Goal: Information Seeking & Learning: Learn about a topic

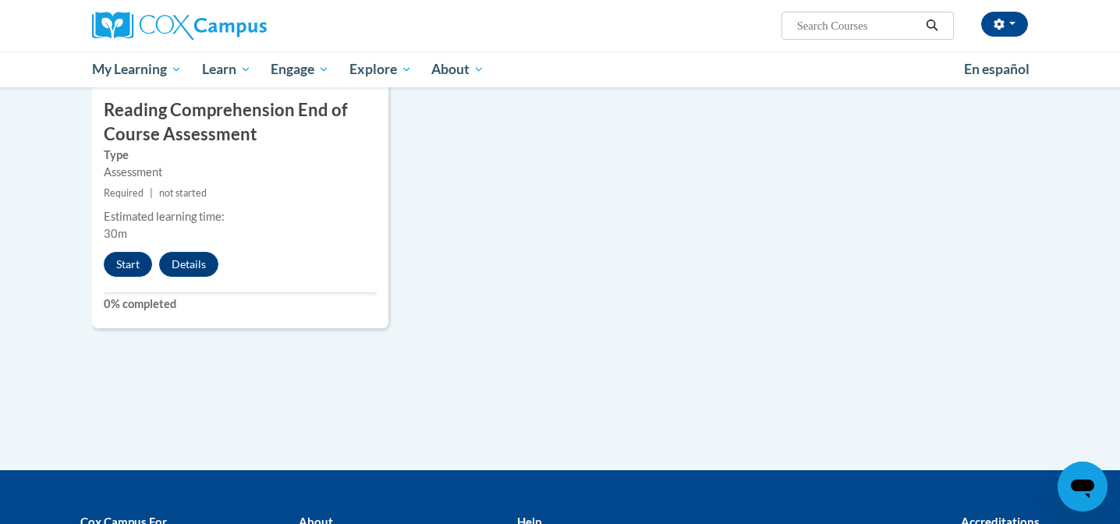
scroll to position [1800, 0]
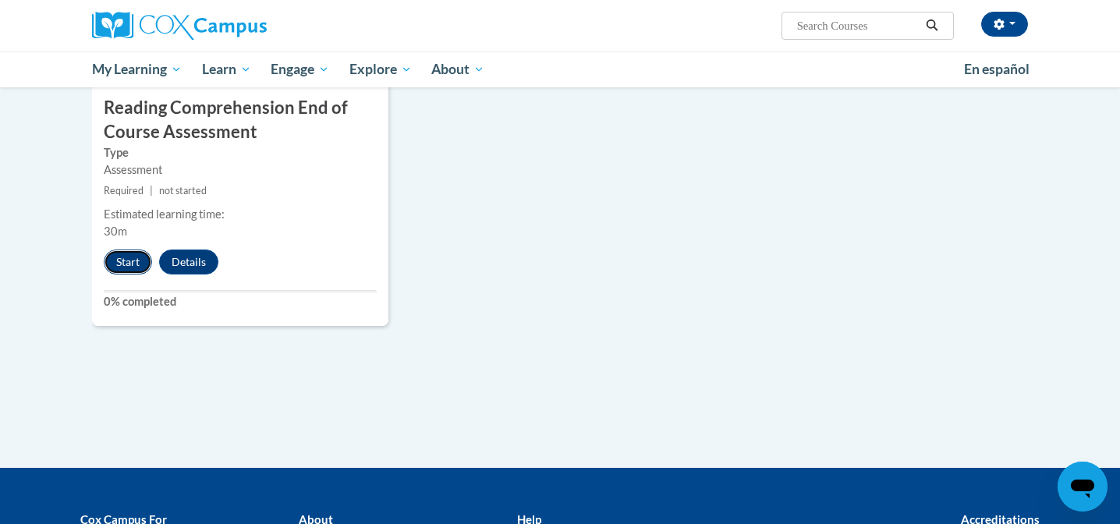
click at [137, 259] on button "Start" at bounding box center [128, 262] width 48 height 25
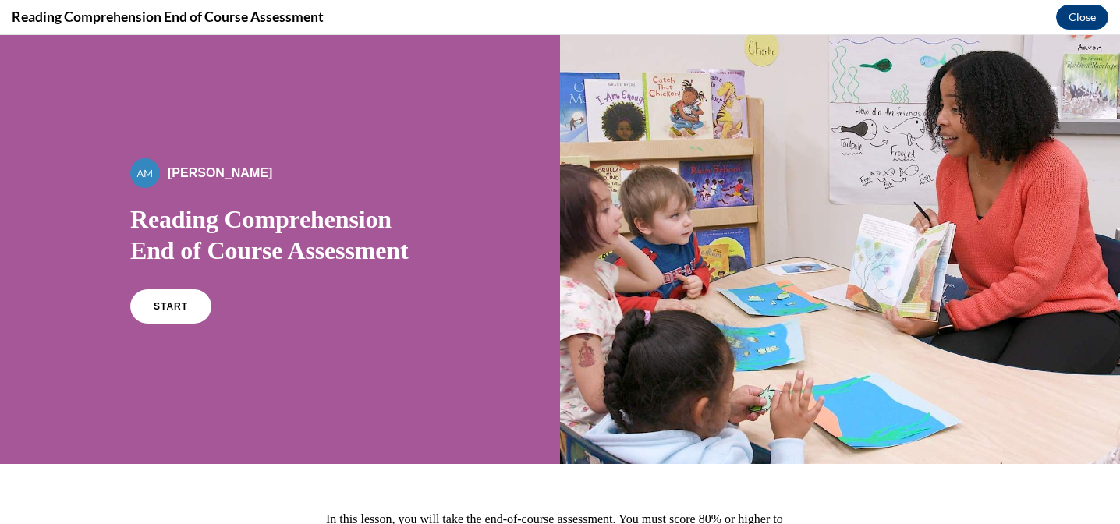
scroll to position [0, 0]
click at [195, 304] on link "START" at bounding box center [170, 307] width 85 height 36
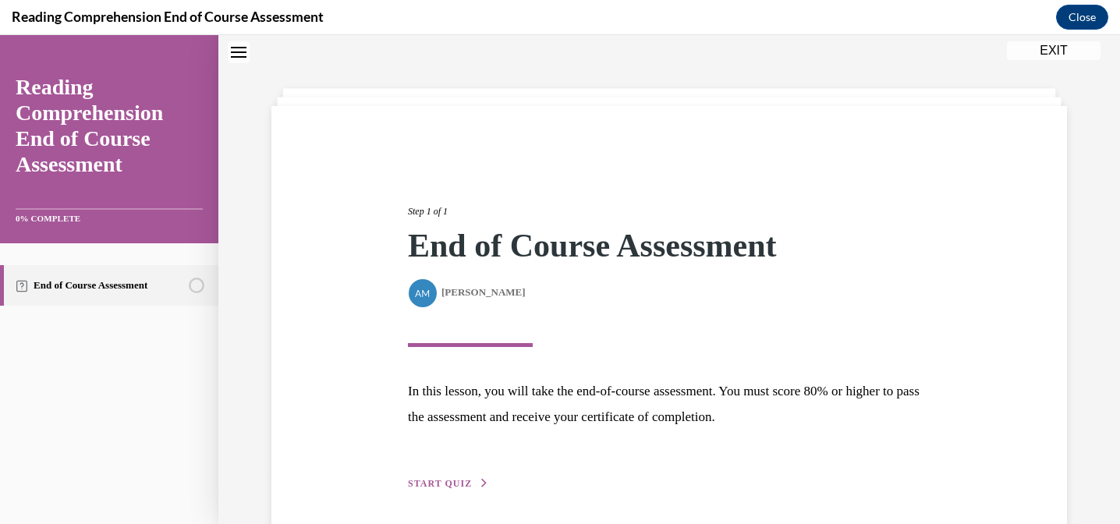
scroll to position [110, 0]
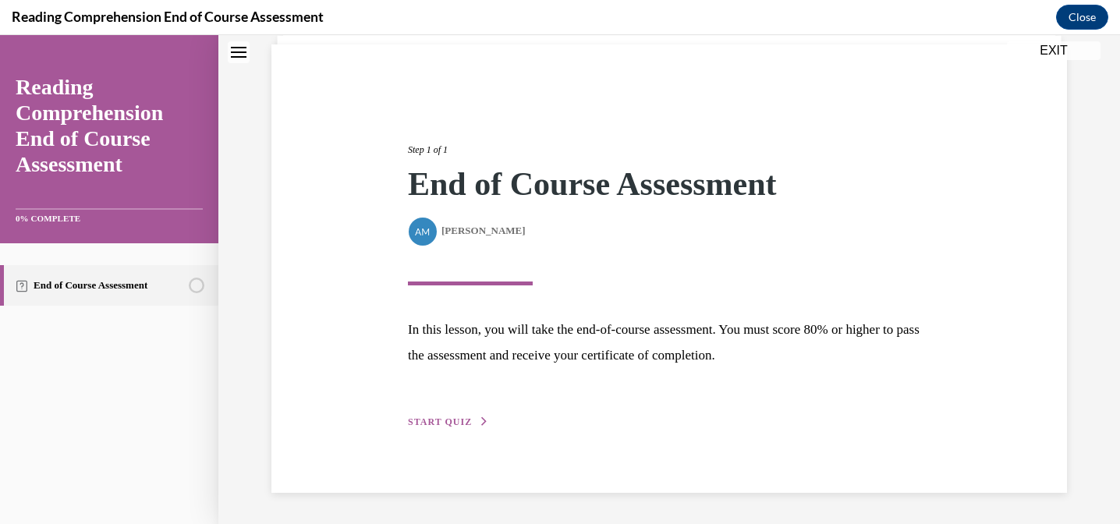
click at [452, 422] on span "START QUIZ" at bounding box center [440, 421] width 64 height 11
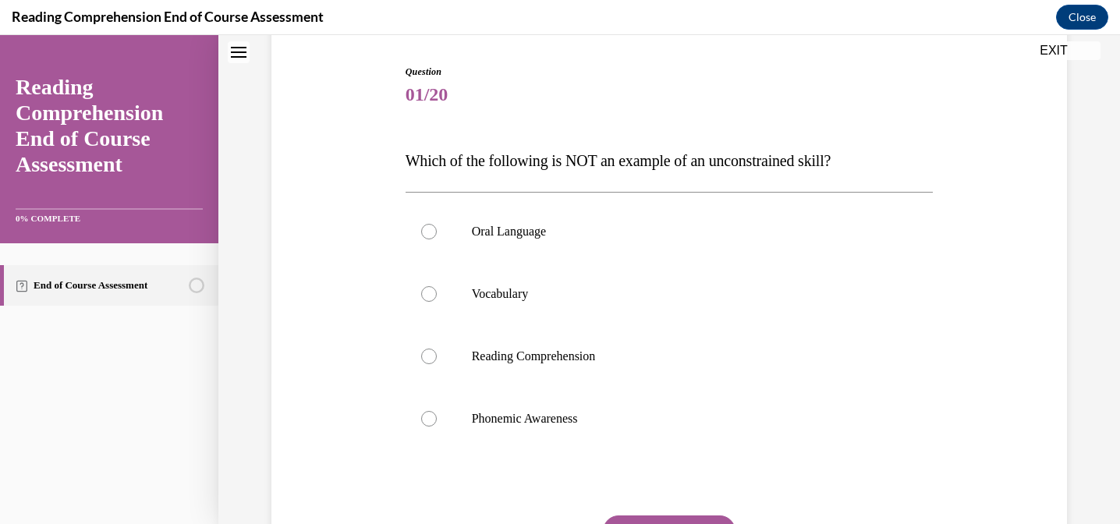
scroll to position [157, 0]
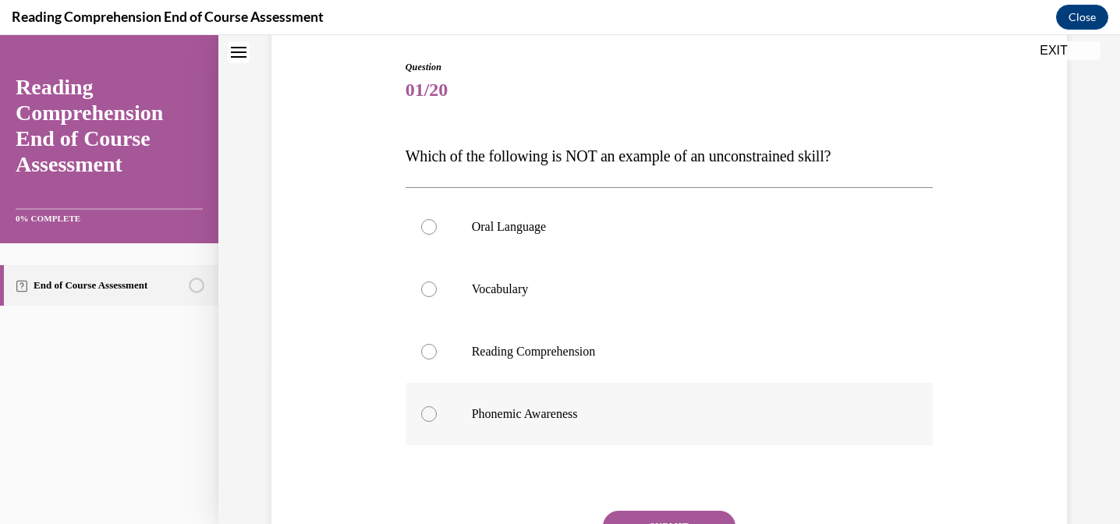
click at [572, 415] on p "Phonemic Awareness" at bounding box center [683, 414] width 423 height 16
click at [437, 415] on input "Phonemic Awareness" at bounding box center [429, 414] width 16 height 16
radio input "true"
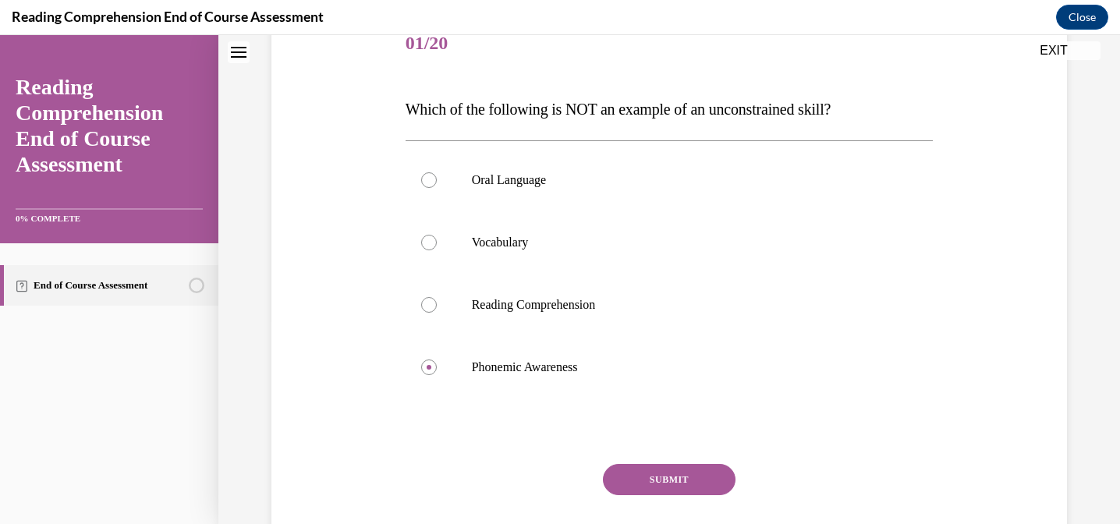
click at [660, 477] on button "SUBMIT" at bounding box center [669, 479] width 133 height 31
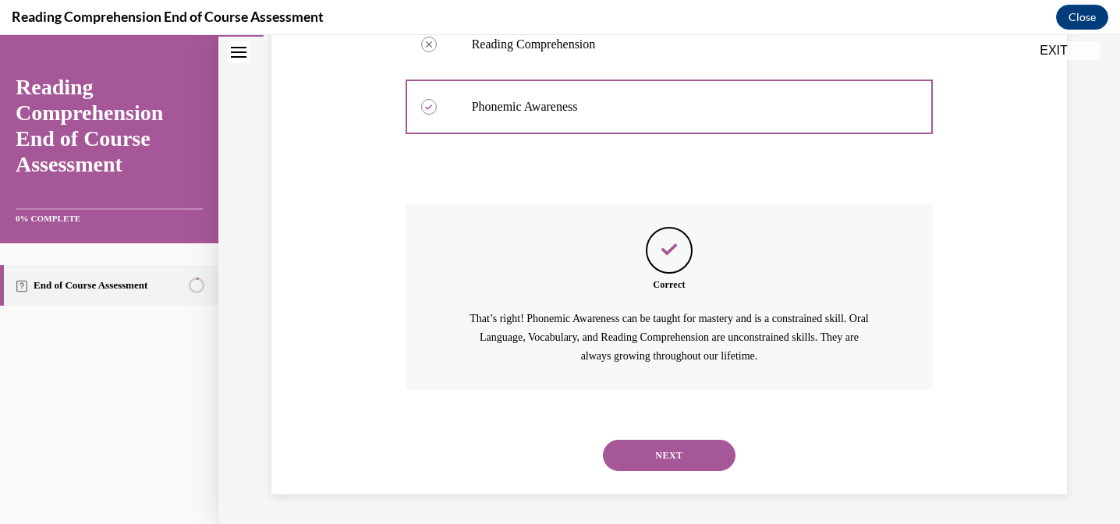
scroll to position [466, 0]
click at [668, 455] on button "NEXT" at bounding box center [669, 453] width 133 height 31
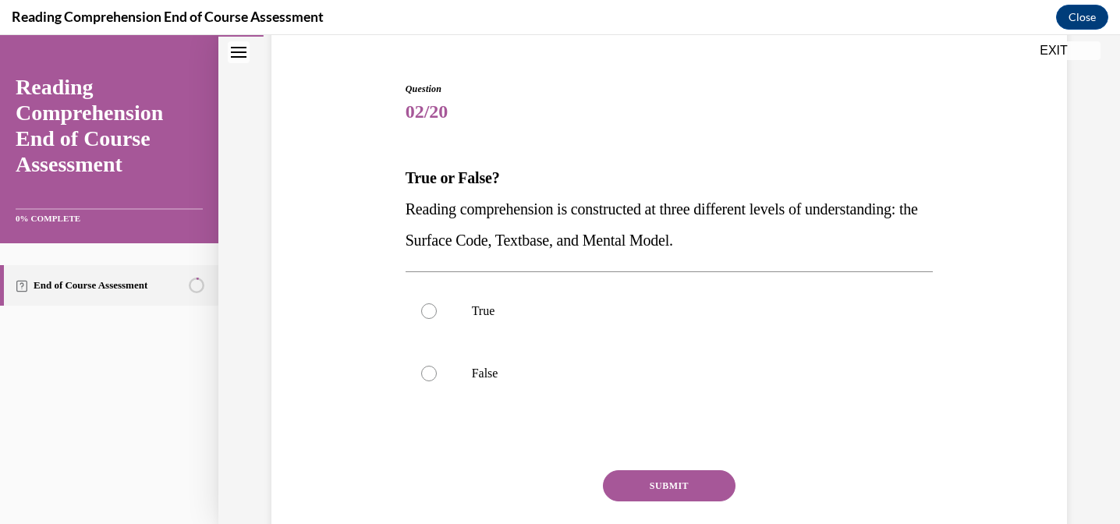
scroll to position [137, 0]
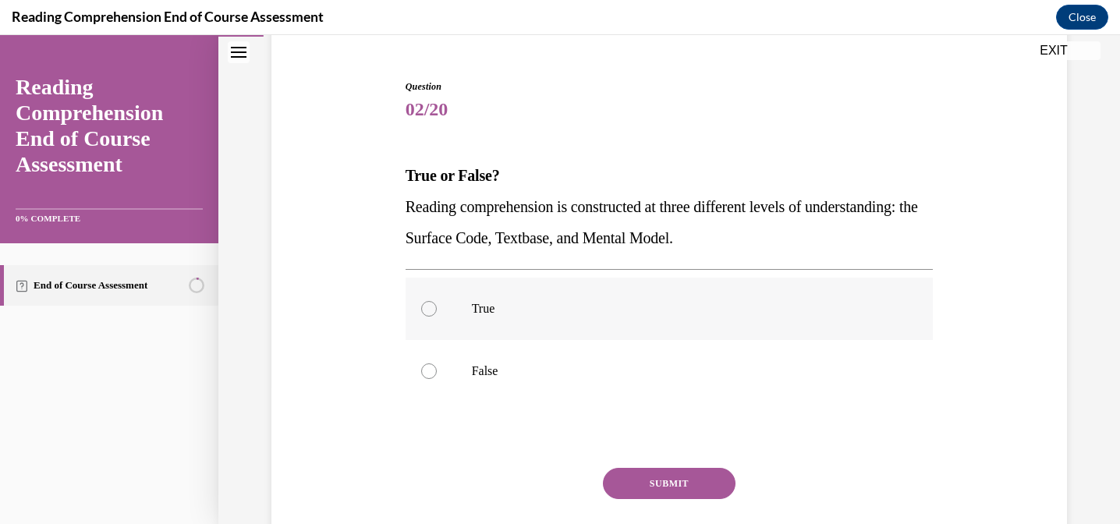
click at [480, 328] on label "True" at bounding box center [669, 309] width 528 height 62
click at [437, 317] on input "True" at bounding box center [429, 309] width 16 height 16
radio input "true"
click at [645, 478] on button "SUBMIT" at bounding box center [669, 483] width 133 height 31
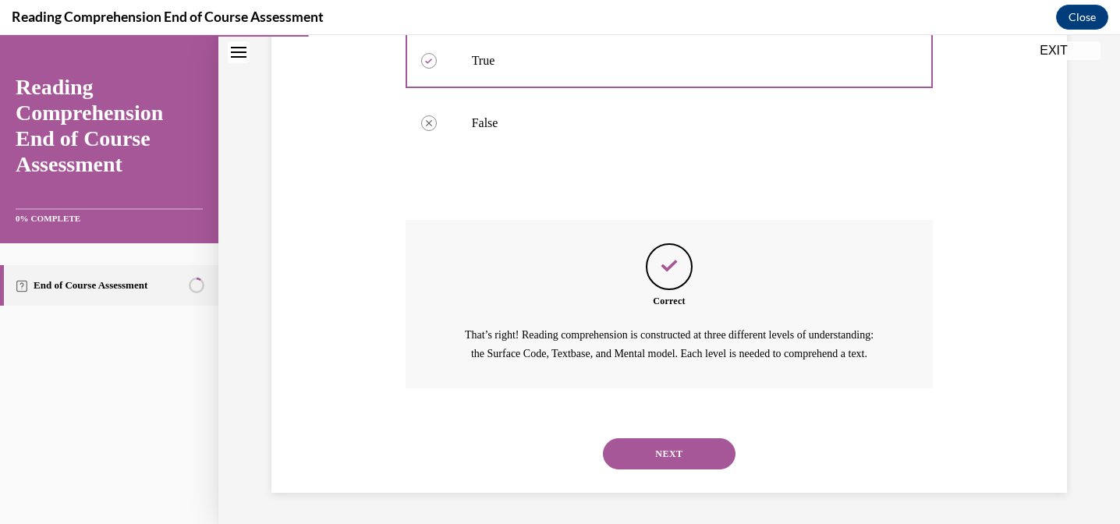
scroll to position [403, 0]
click at [671, 462] on button "NEXT" at bounding box center [669, 453] width 133 height 31
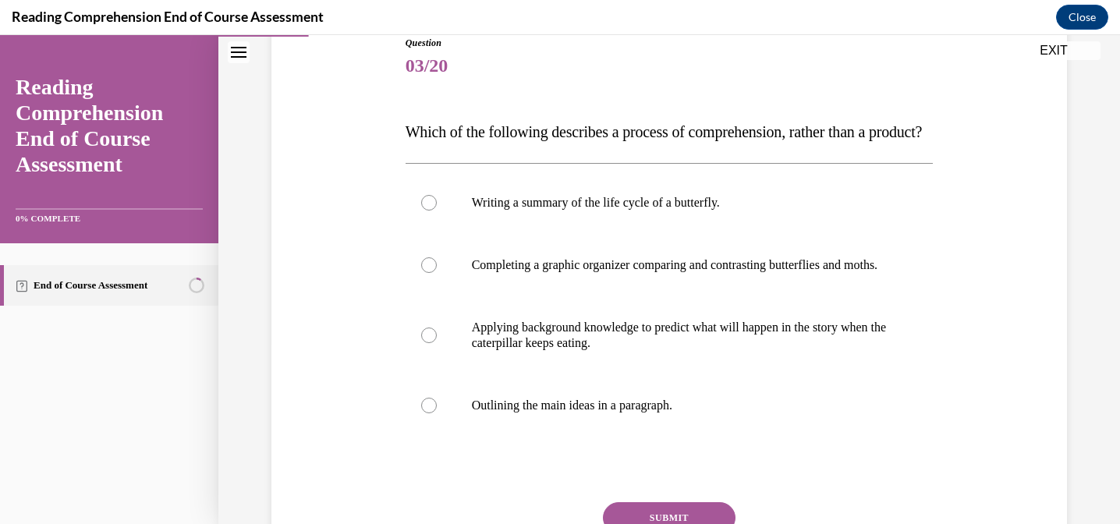
scroll to position [187, 0]
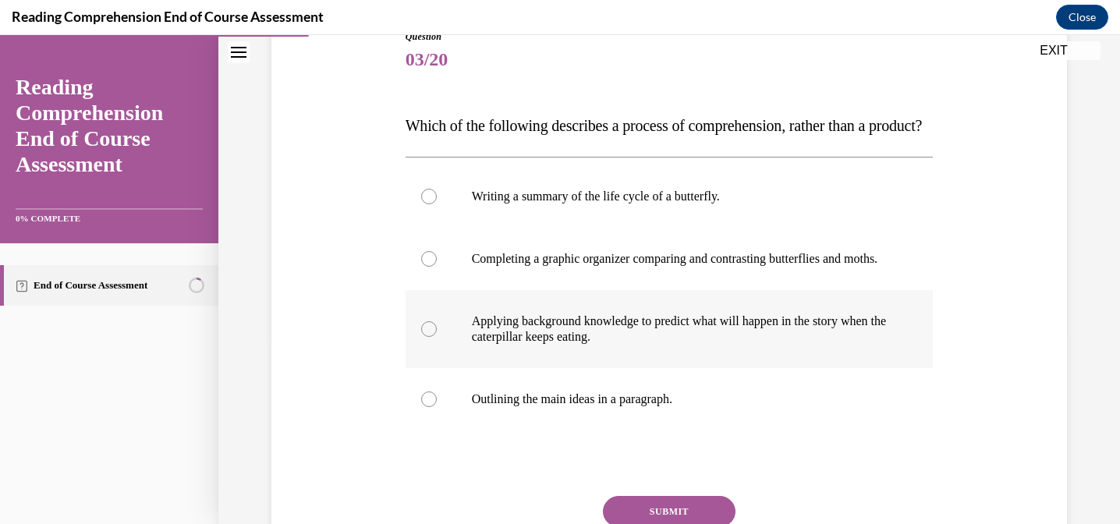
click at [621, 345] on p "Applying background knowledge to predict what will happen in the story when the…" at bounding box center [683, 328] width 423 height 31
click at [437, 337] on input "Applying background knowledge to predict what will happen in the story when the…" at bounding box center [429, 329] width 16 height 16
radio input "true"
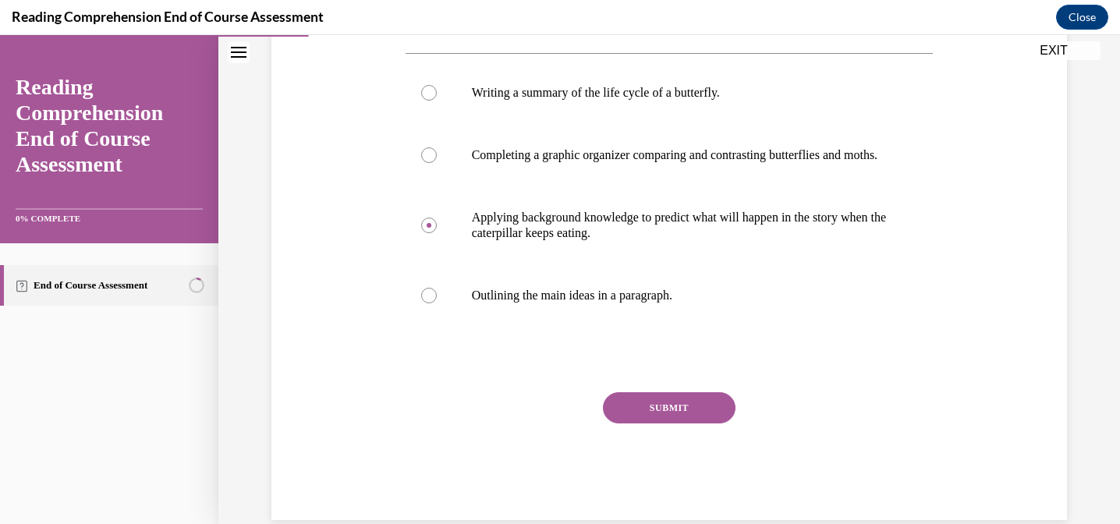
click at [667, 423] on button "SUBMIT" at bounding box center [669, 407] width 133 height 31
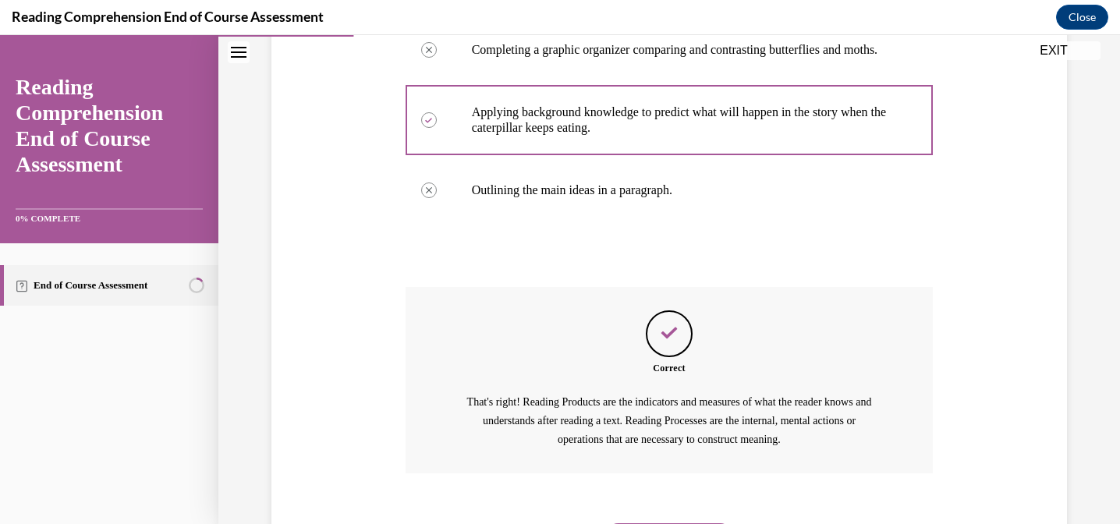
scroll to position [528, 0]
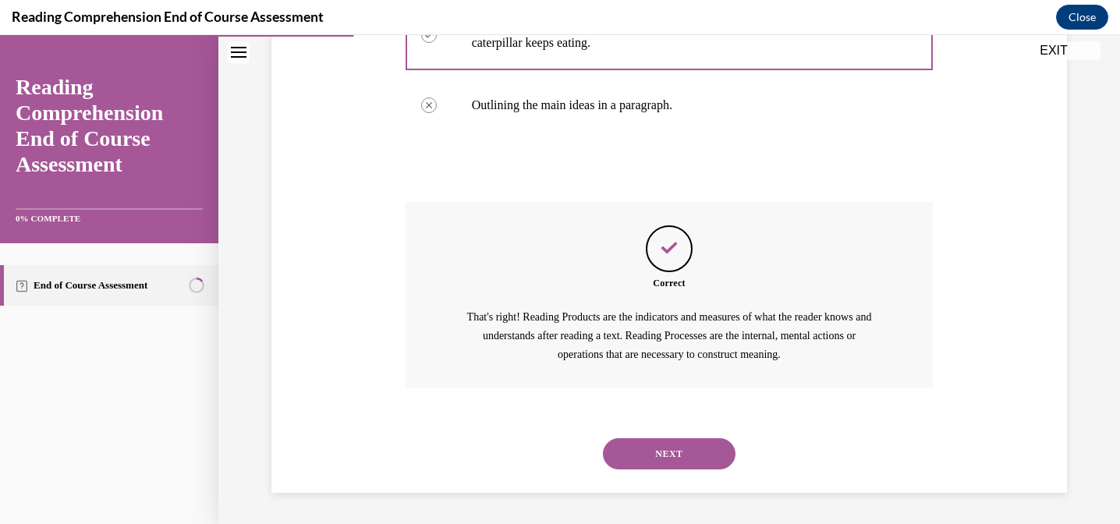
click at [665, 459] on button "NEXT" at bounding box center [669, 453] width 133 height 31
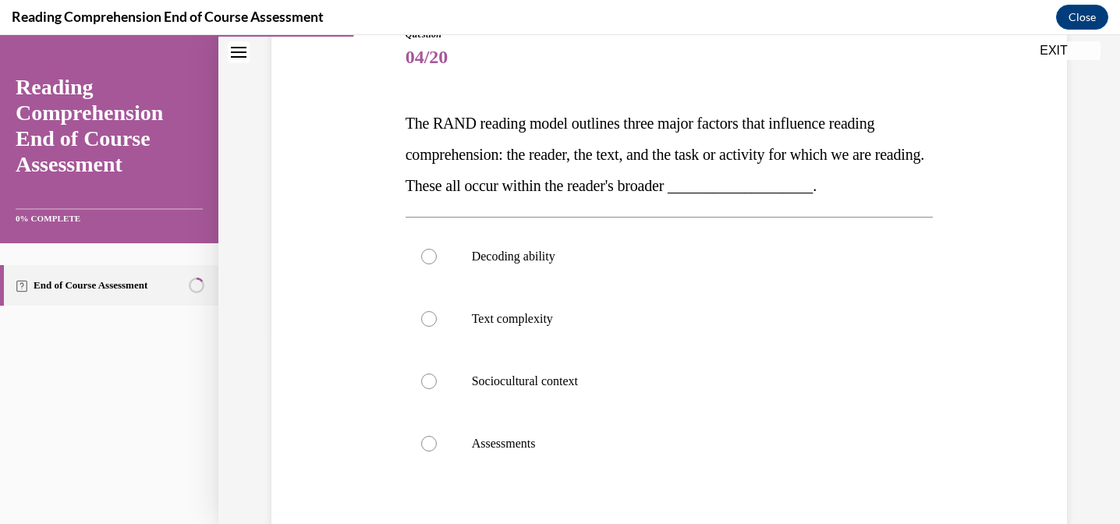
scroll to position [191, 0]
click at [501, 379] on p "Sociocultural context" at bounding box center [683, 380] width 423 height 16
click at [437, 379] on input "Sociocultural context" at bounding box center [429, 380] width 16 height 16
radio input "true"
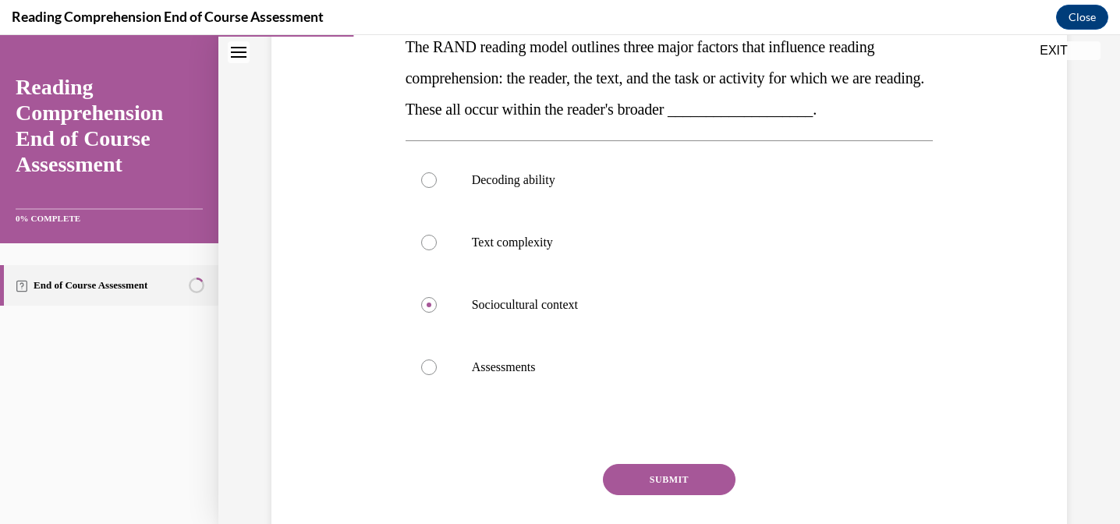
click at [687, 483] on button "SUBMIT" at bounding box center [669, 479] width 133 height 31
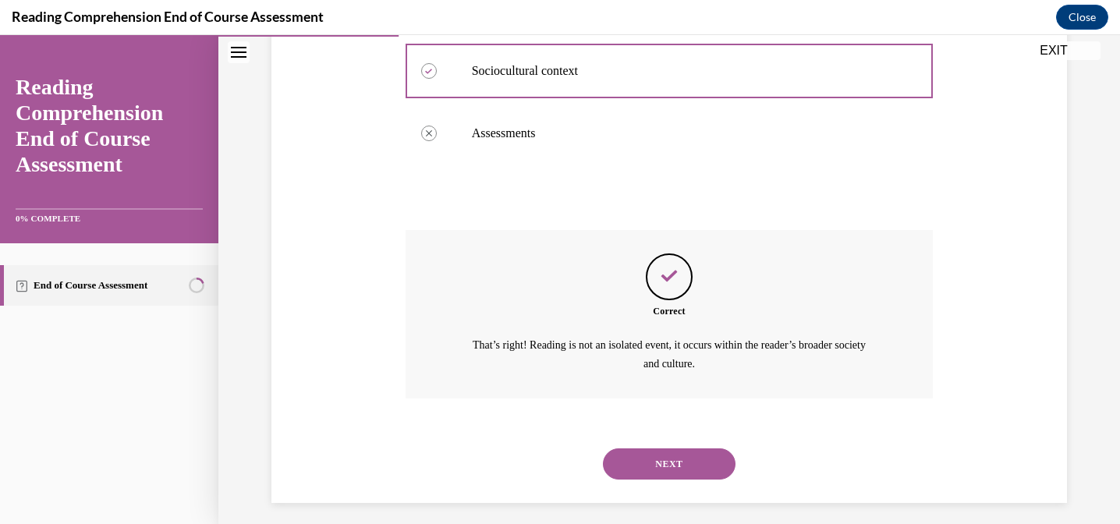
scroll to position [510, 0]
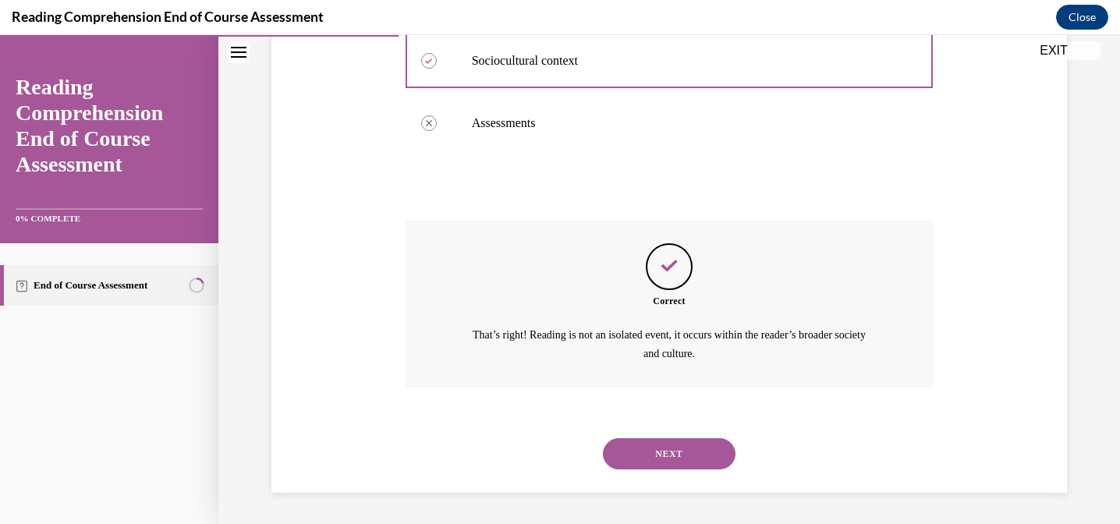
click at [647, 458] on button "NEXT" at bounding box center [669, 453] width 133 height 31
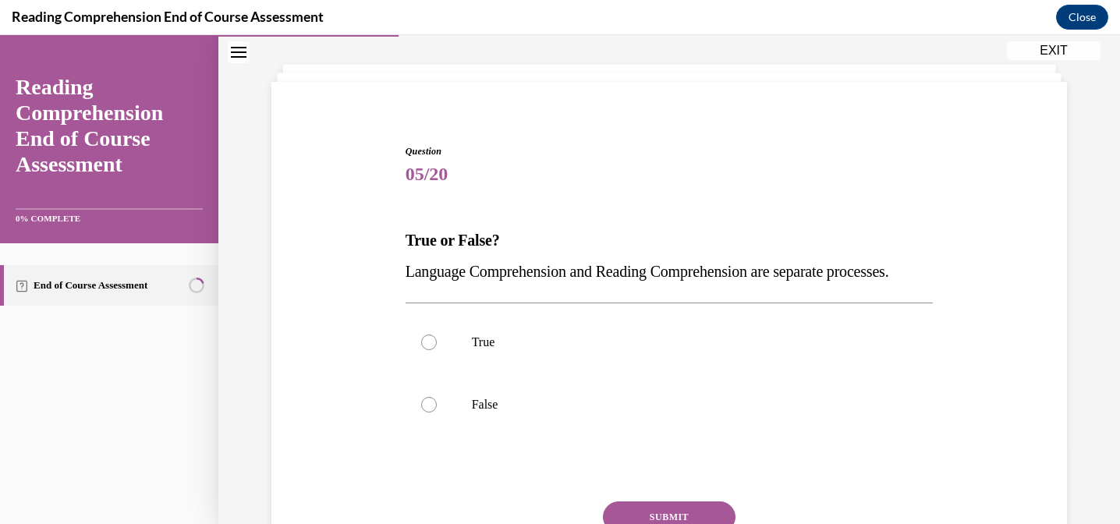
scroll to position [78, 0]
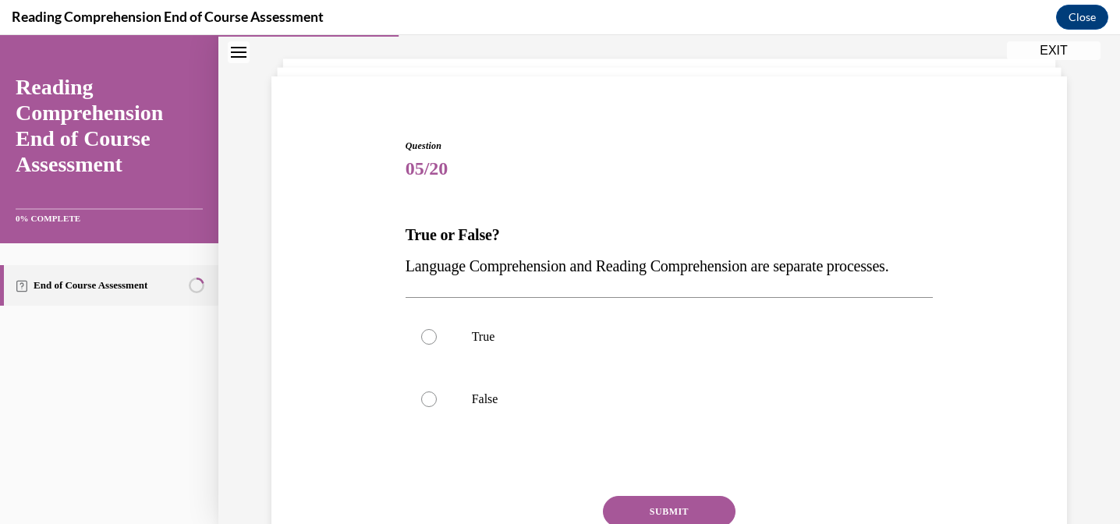
click at [647, 430] on label "False" at bounding box center [669, 399] width 528 height 62
click at [437, 407] on input "False" at bounding box center [429, 399] width 16 height 16
radio input "true"
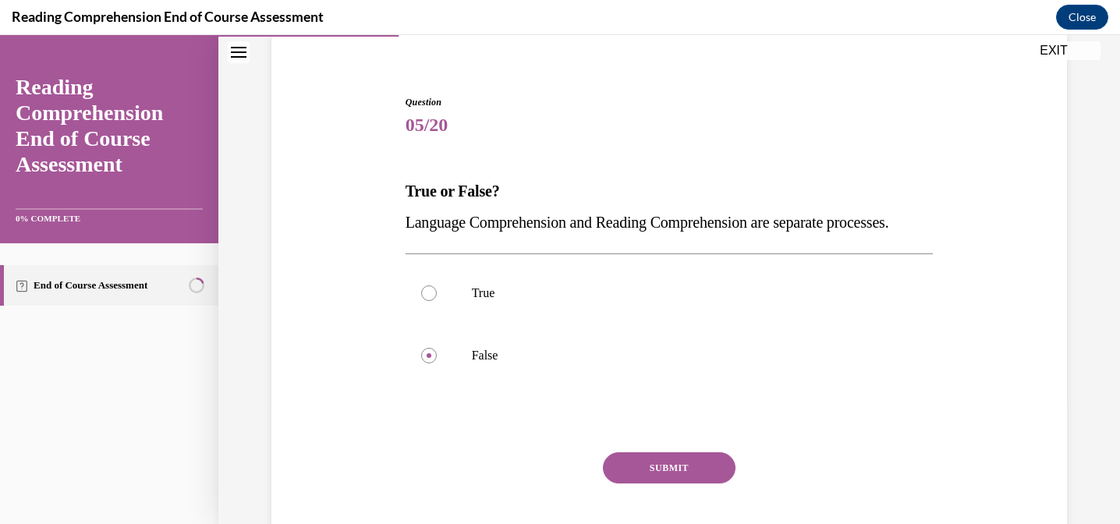
scroll to position [129, 0]
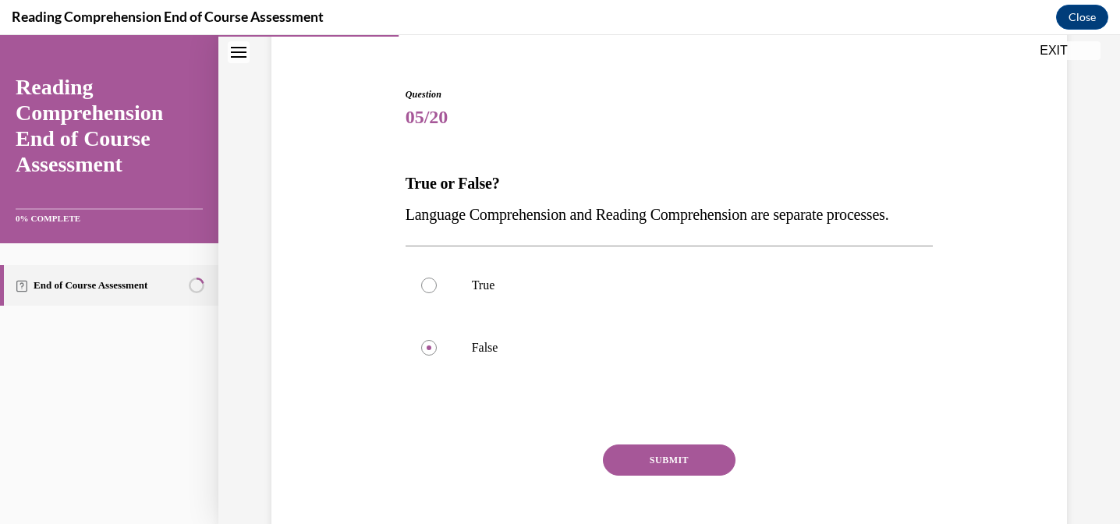
click at [671, 476] on button "SUBMIT" at bounding box center [669, 459] width 133 height 31
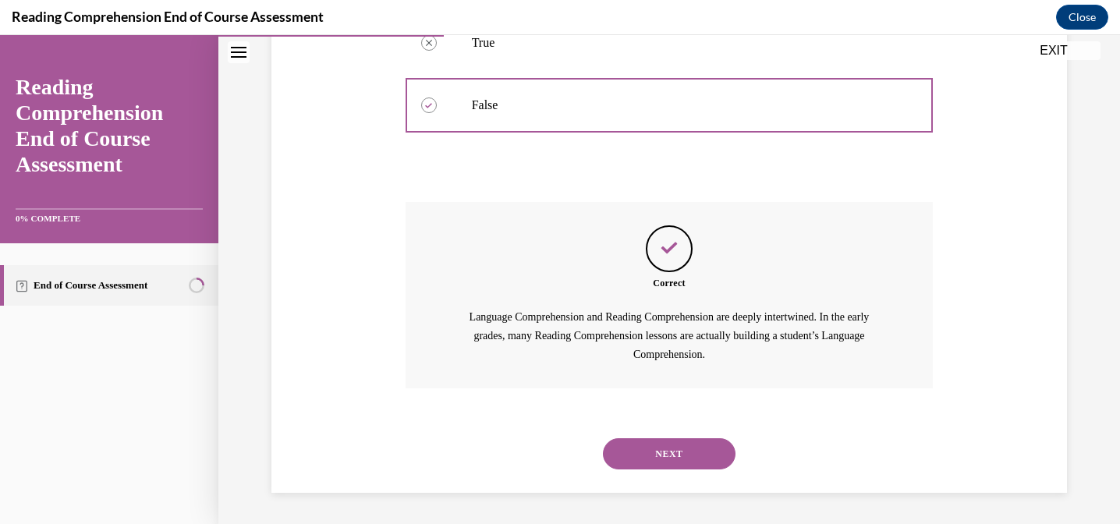
scroll to position [403, 0]
click at [652, 451] on button "NEXT" at bounding box center [669, 453] width 133 height 31
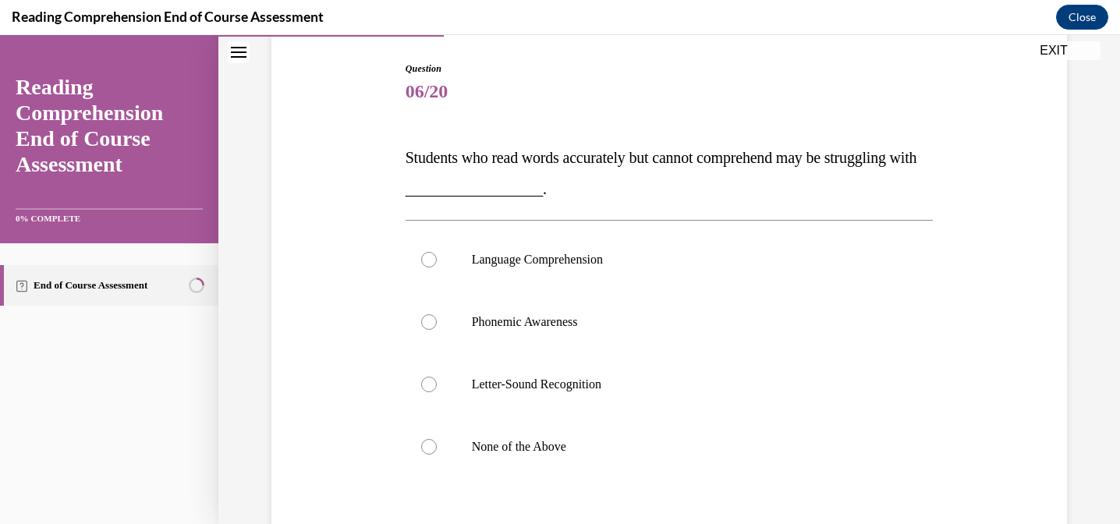
scroll to position [174, 0]
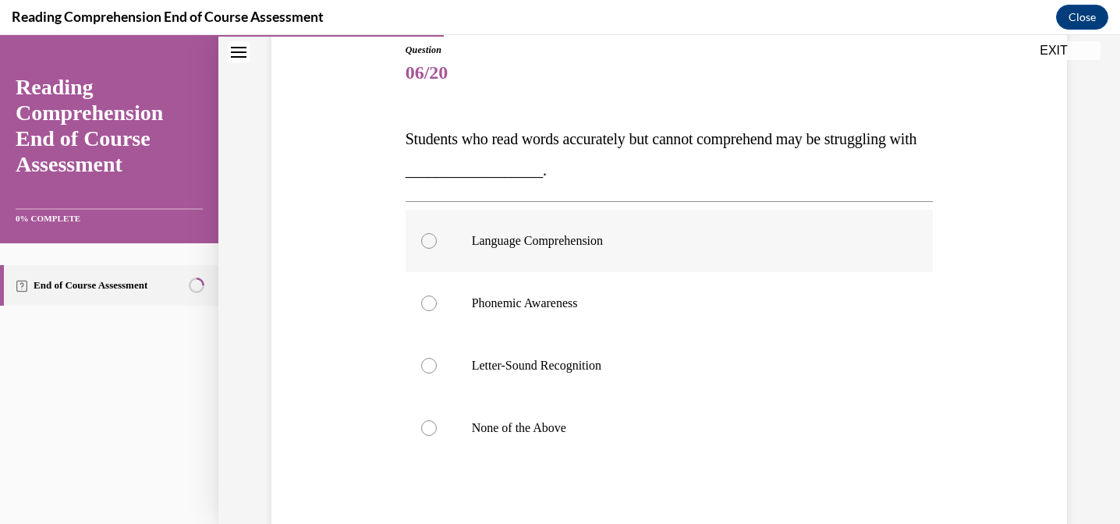
click at [506, 237] on p "Language Comprehension" at bounding box center [683, 241] width 423 height 16
click at [437, 237] on input "Language Comprehension" at bounding box center [429, 241] width 16 height 16
radio input "true"
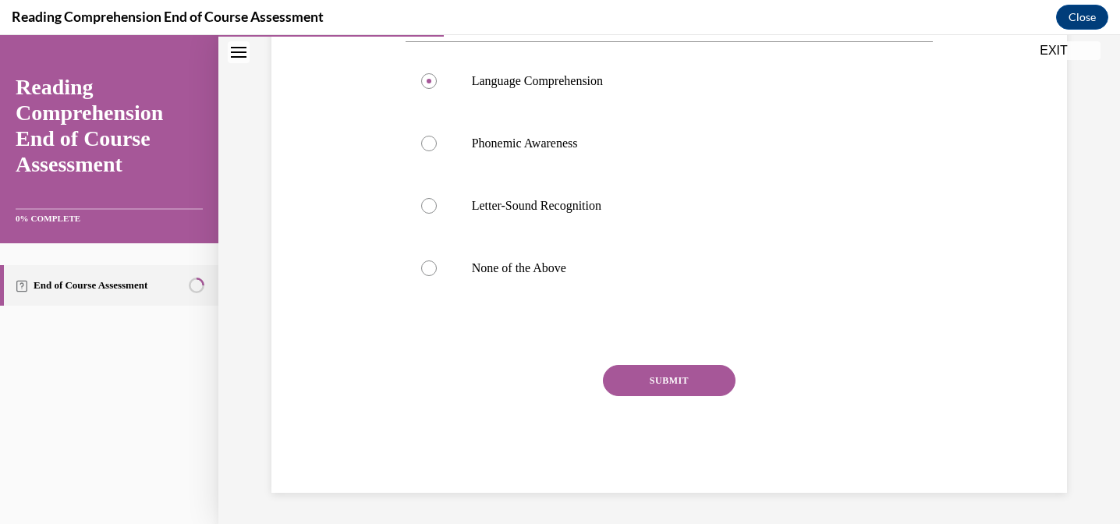
click at [685, 377] on button "SUBMIT" at bounding box center [669, 380] width 133 height 31
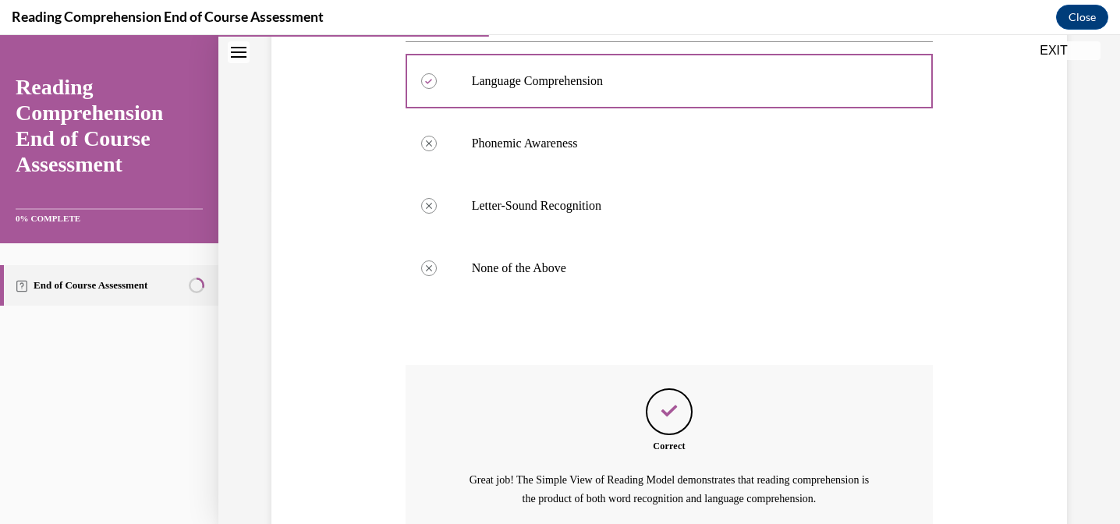
scroll to position [479, 0]
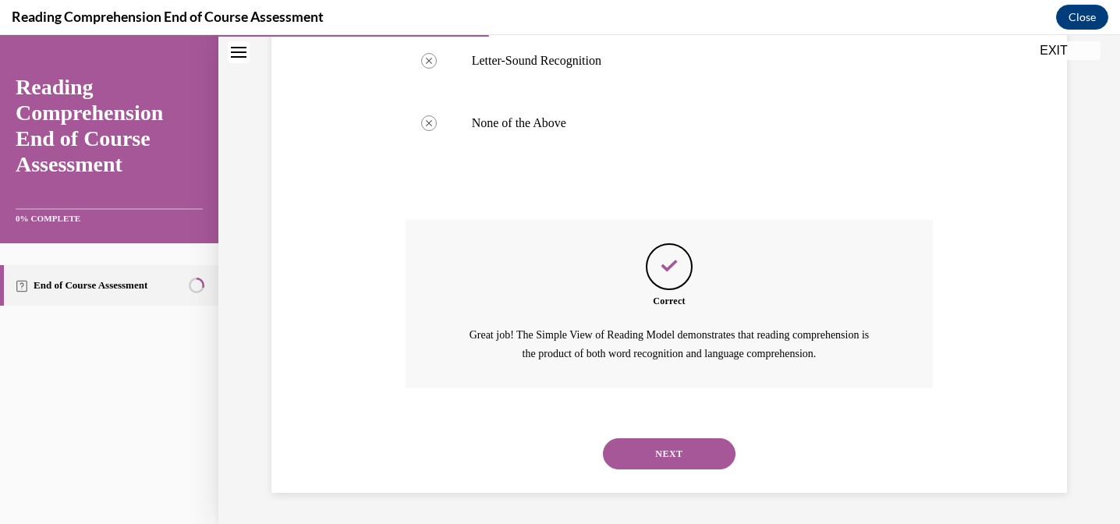
click at [650, 455] on button "NEXT" at bounding box center [669, 453] width 133 height 31
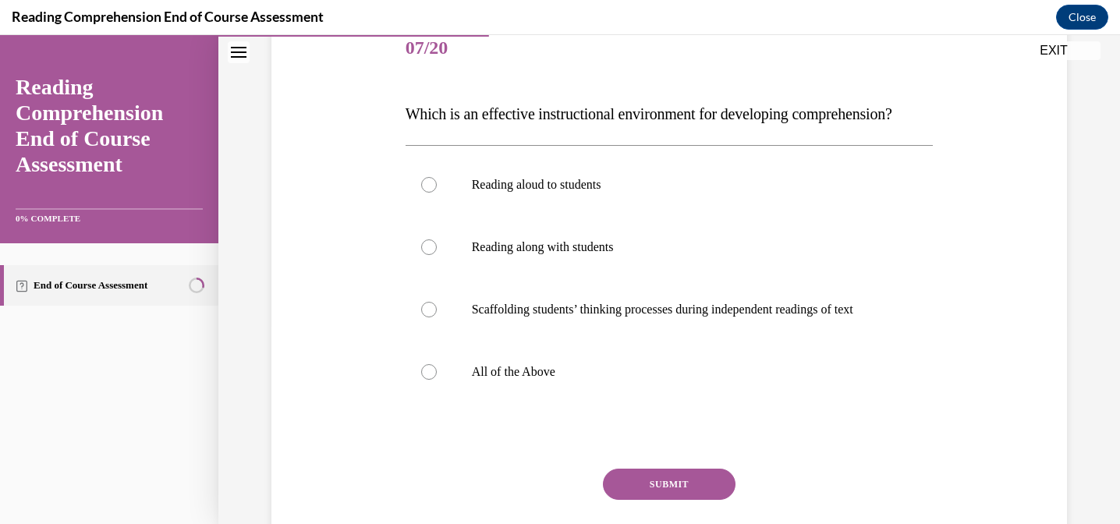
scroll to position [200, 0]
click at [484, 383] on label "All of the Above" at bounding box center [669, 370] width 528 height 62
click at [437, 378] on input "All of the Above" at bounding box center [429, 371] width 16 height 16
radio input "true"
click at [668, 498] on button "SUBMIT" at bounding box center [669, 482] width 133 height 31
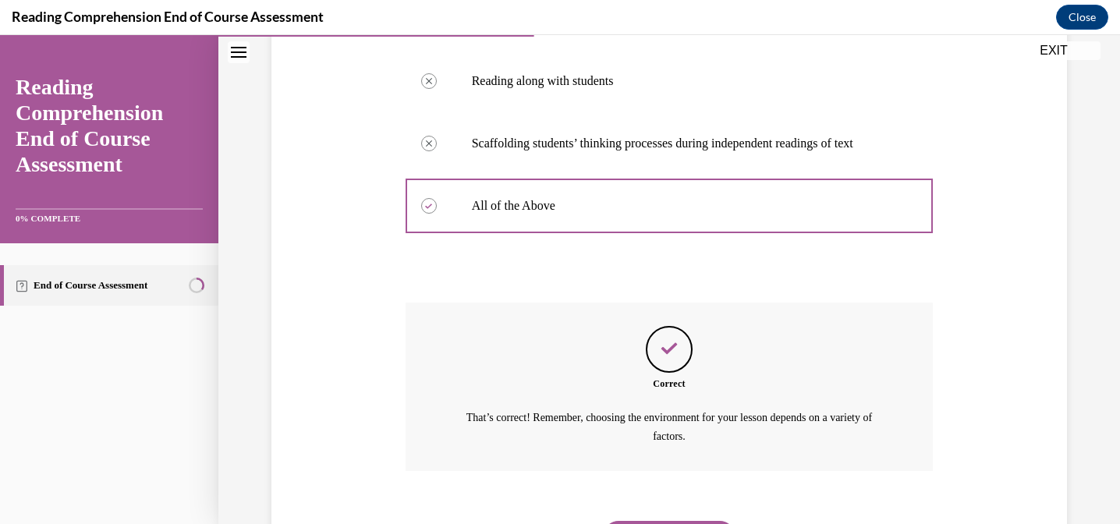
scroll to position [479, 0]
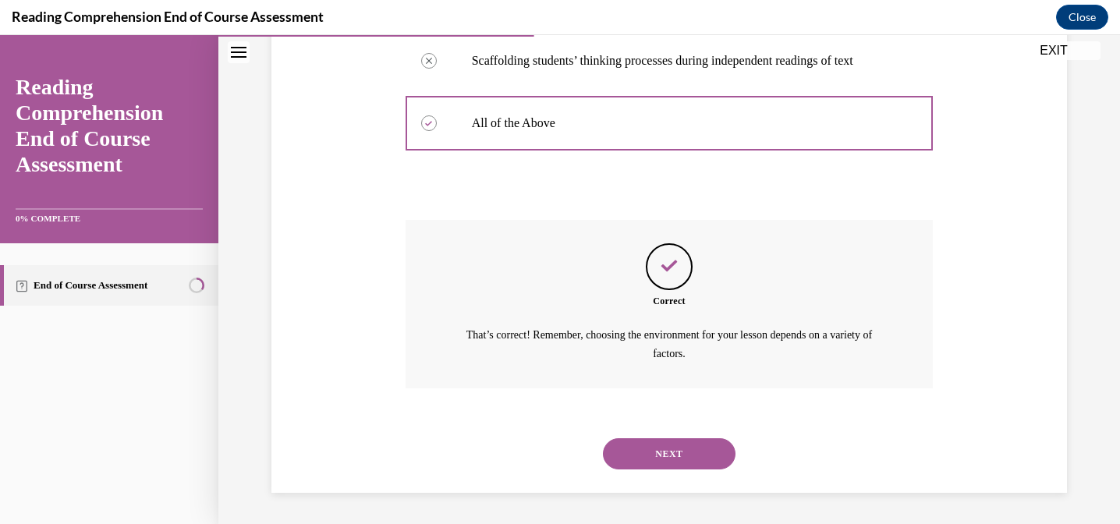
click at [653, 463] on button "NEXT" at bounding box center [669, 453] width 133 height 31
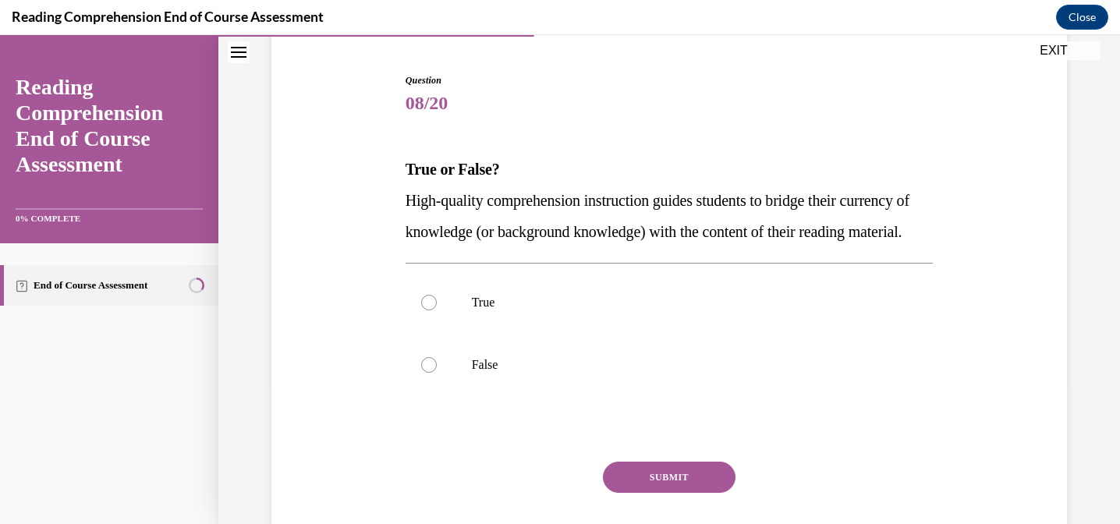
scroll to position [172, 0]
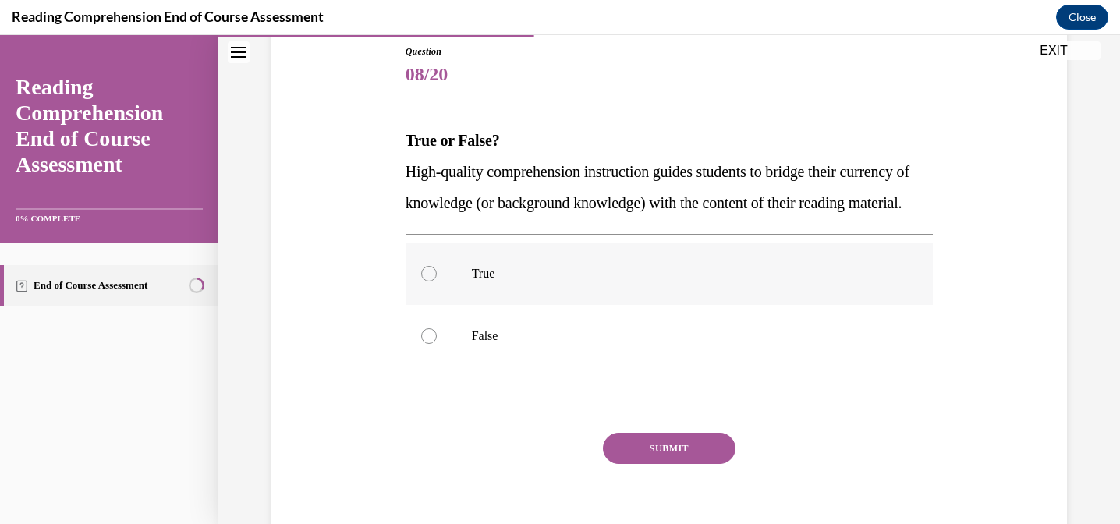
click at [528, 281] on p "True" at bounding box center [683, 274] width 423 height 16
click at [437, 281] on input "True" at bounding box center [429, 274] width 16 height 16
radio input "true"
click at [680, 495] on div "SUBMIT" at bounding box center [669, 472] width 528 height 78
click at [670, 464] on button "SUBMIT" at bounding box center [669, 448] width 133 height 31
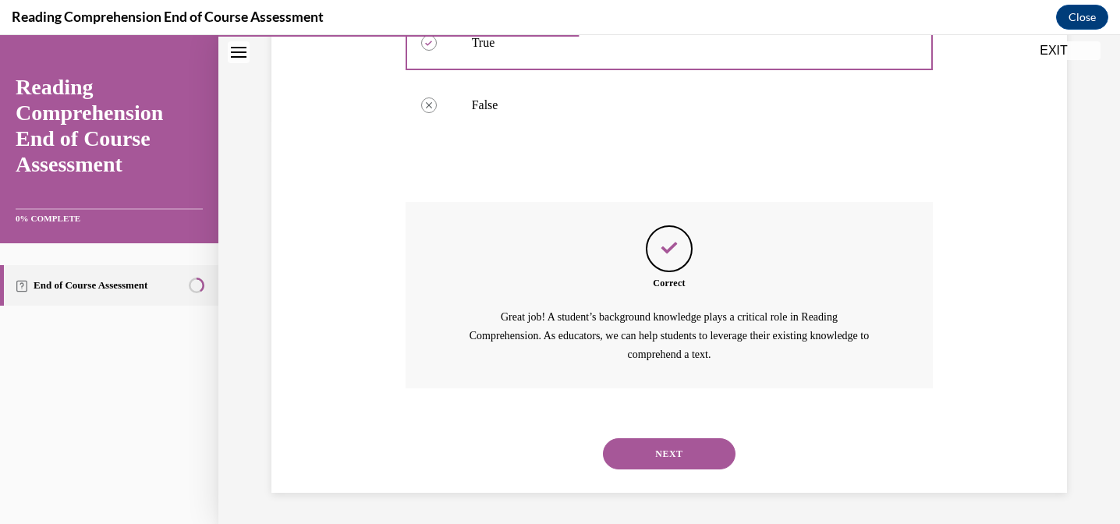
scroll to position [434, 0]
click at [654, 451] on button "NEXT" at bounding box center [669, 453] width 133 height 31
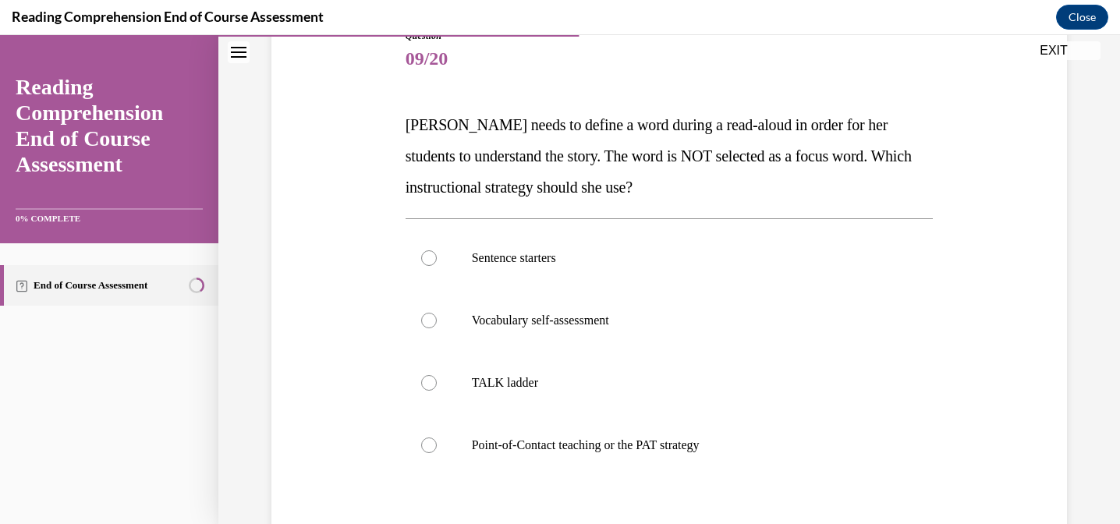
scroll to position [194, 0]
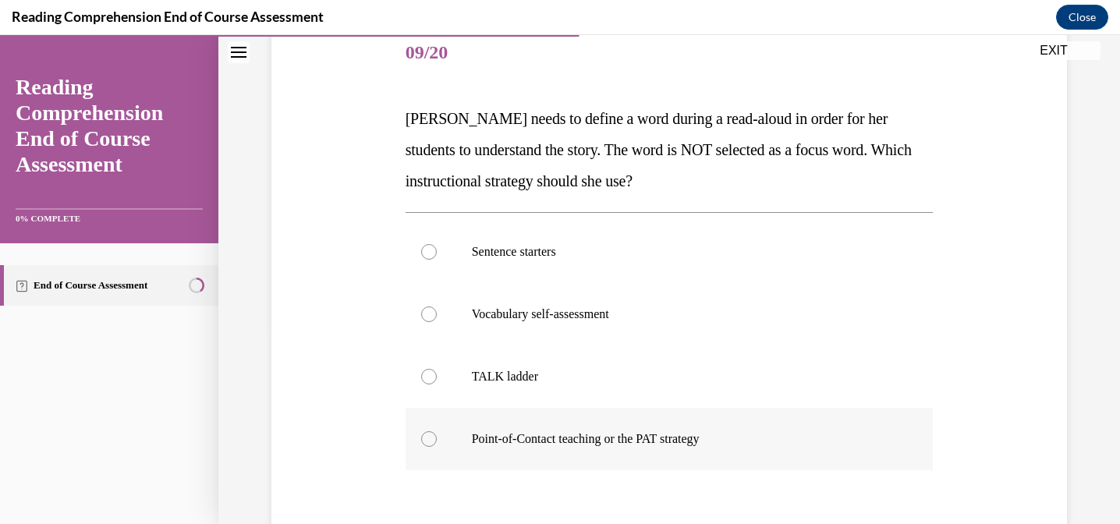
click at [526, 434] on p "Point-of-Contact teaching or the PAT strategy" at bounding box center [683, 439] width 423 height 16
click at [437, 434] on input "Point-of-Contact teaching or the PAT strategy" at bounding box center [429, 439] width 16 height 16
radio input "true"
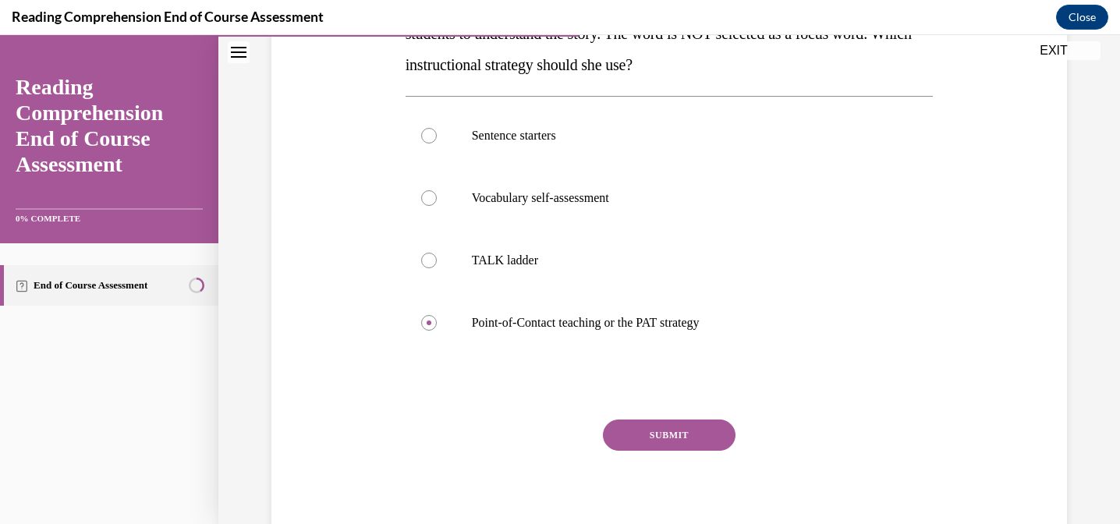
click at [642, 437] on button "SUBMIT" at bounding box center [669, 435] width 133 height 31
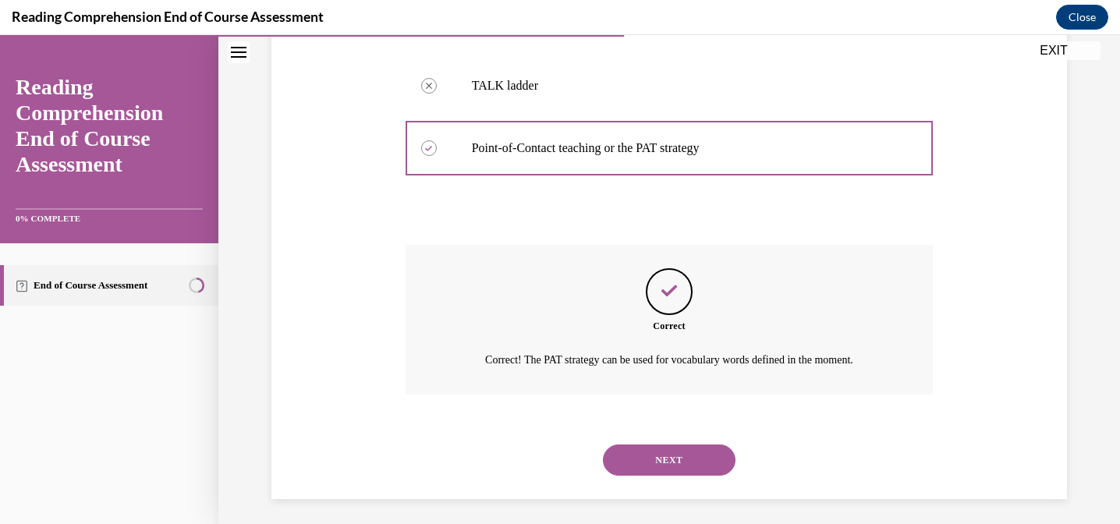
scroll to position [491, 0]
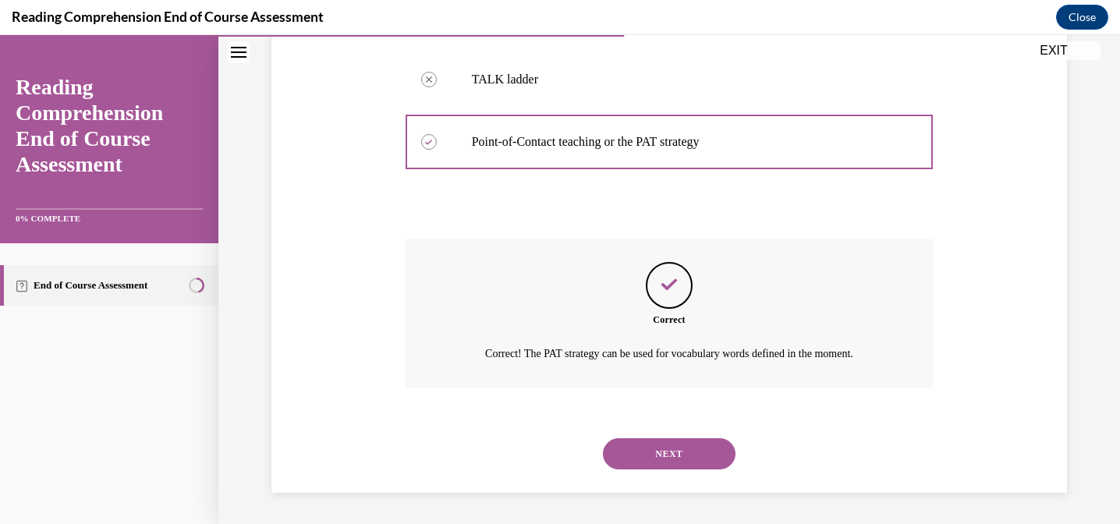
click at [637, 450] on button "NEXT" at bounding box center [669, 453] width 133 height 31
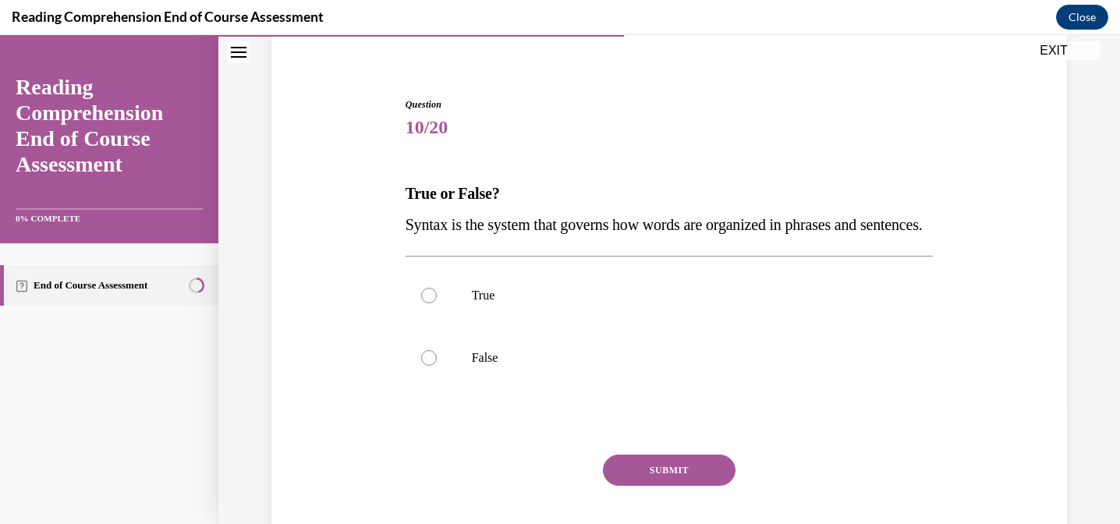
scroll to position [123, 0]
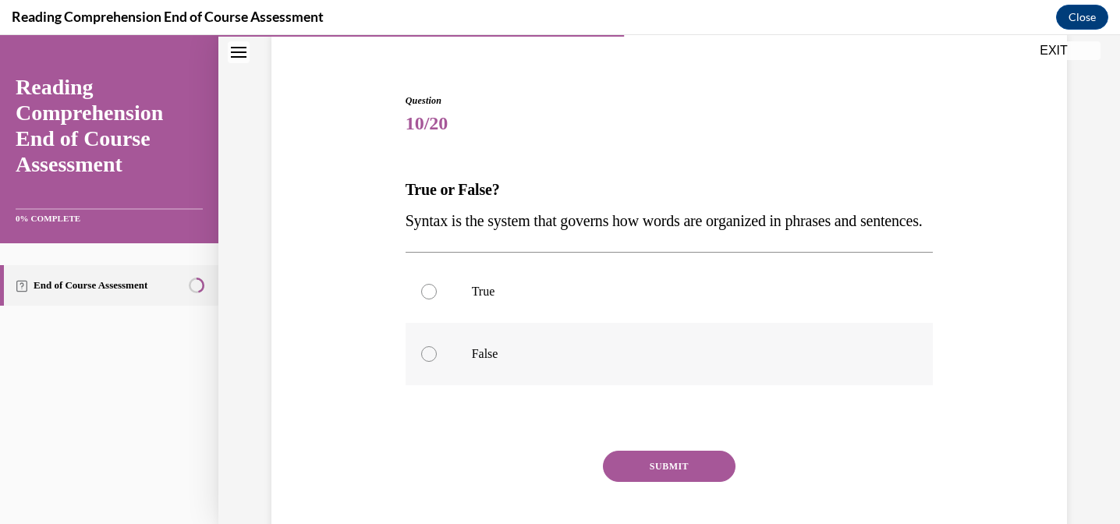
click at [481, 362] on p "False" at bounding box center [683, 354] width 423 height 16
click at [437, 362] on input "False" at bounding box center [429, 354] width 16 height 16
radio input "true"
click at [665, 482] on button "SUBMIT" at bounding box center [669, 466] width 133 height 31
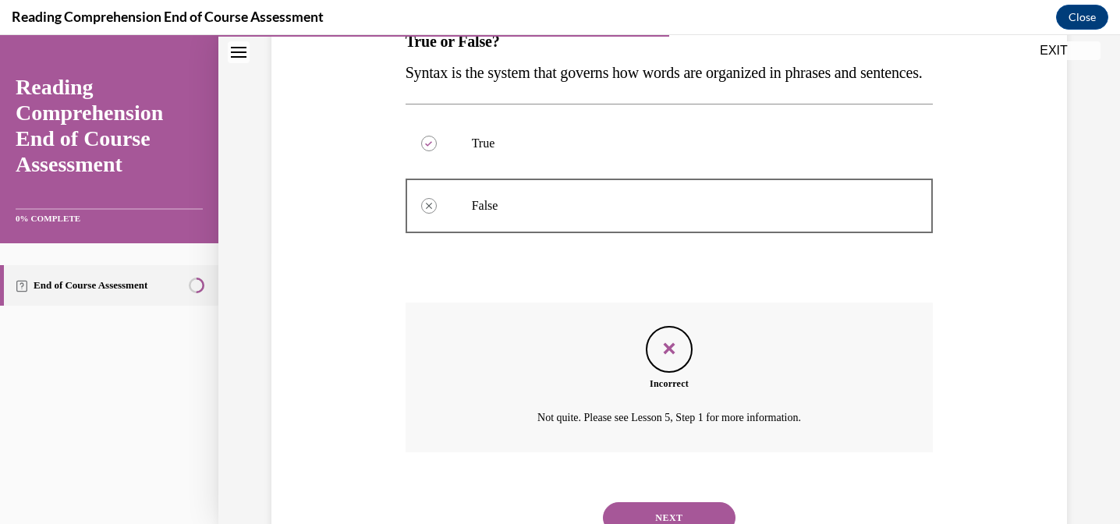
scroll to position [366, 0]
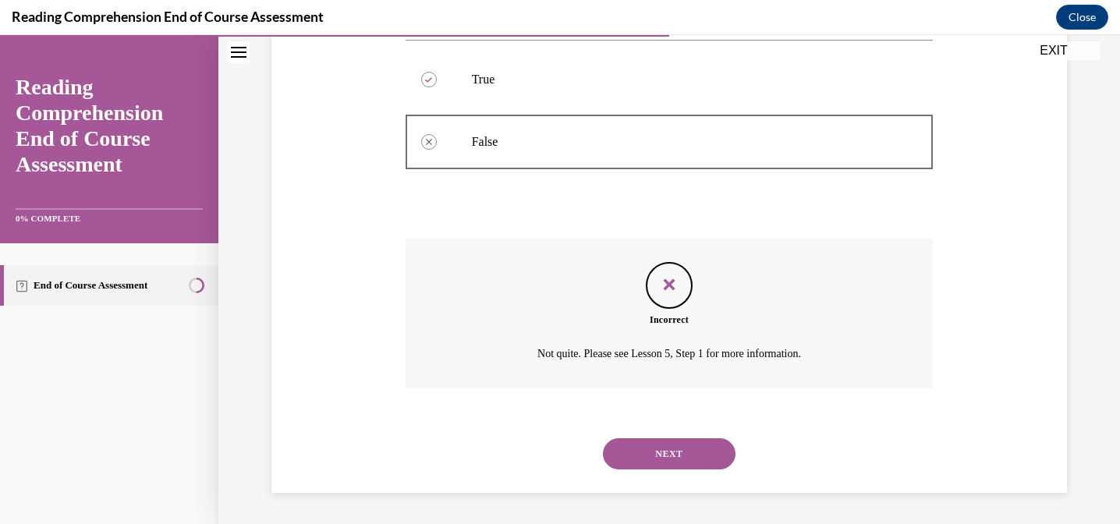
click at [665, 451] on button "NEXT" at bounding box center [669, 453] width 133 height 31
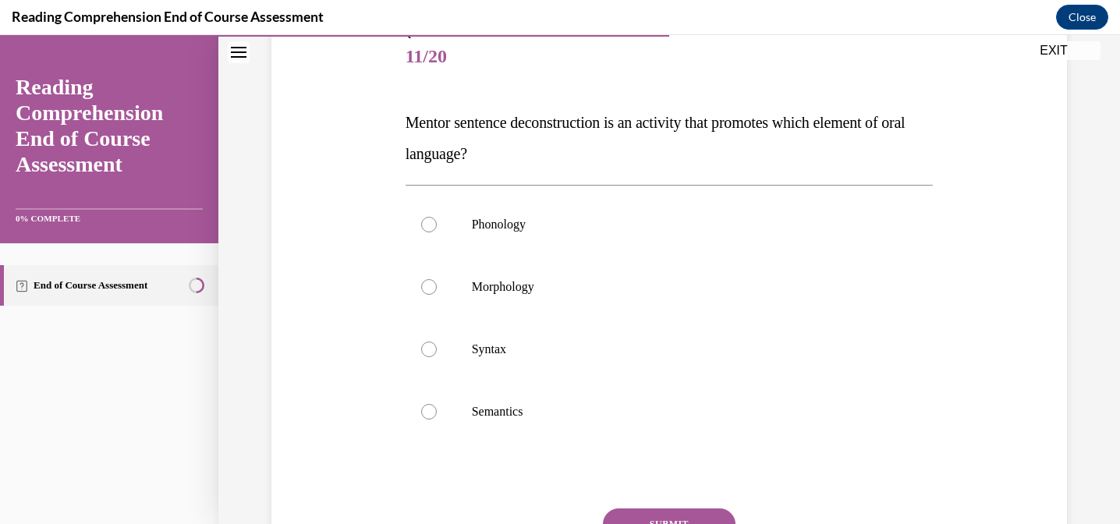
scroll to position [194, 0]
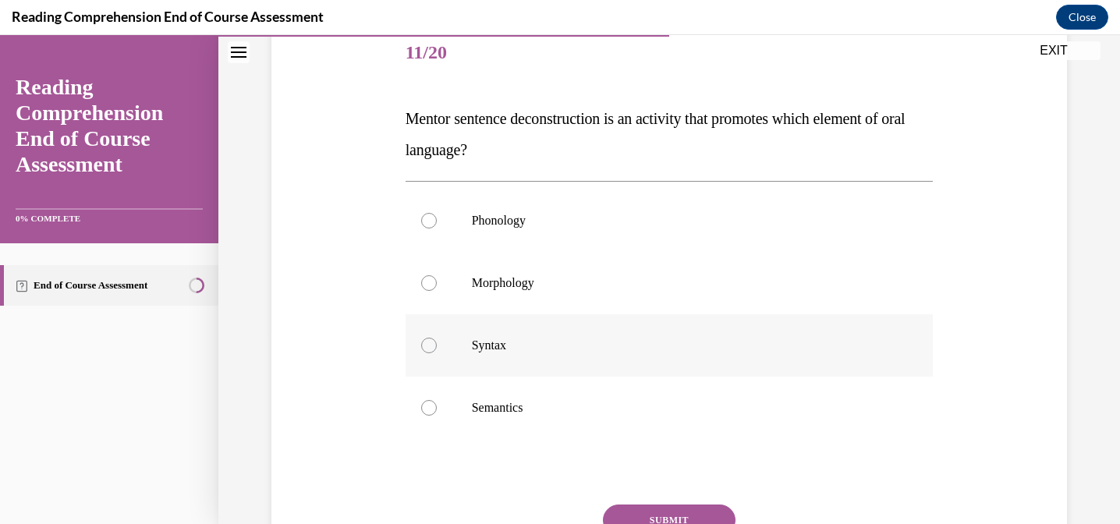
click at [533, 347] on p "Syntax" at bounding box center [683, 346] width 423 height 16
click at [437, 347] on input "Syntax" at bounding box center [429, 346] width 16 height 16
radio input "true"
click at [664, 512] on button "SUBMIT" at bounding box center [669, 520] width 133 height 31
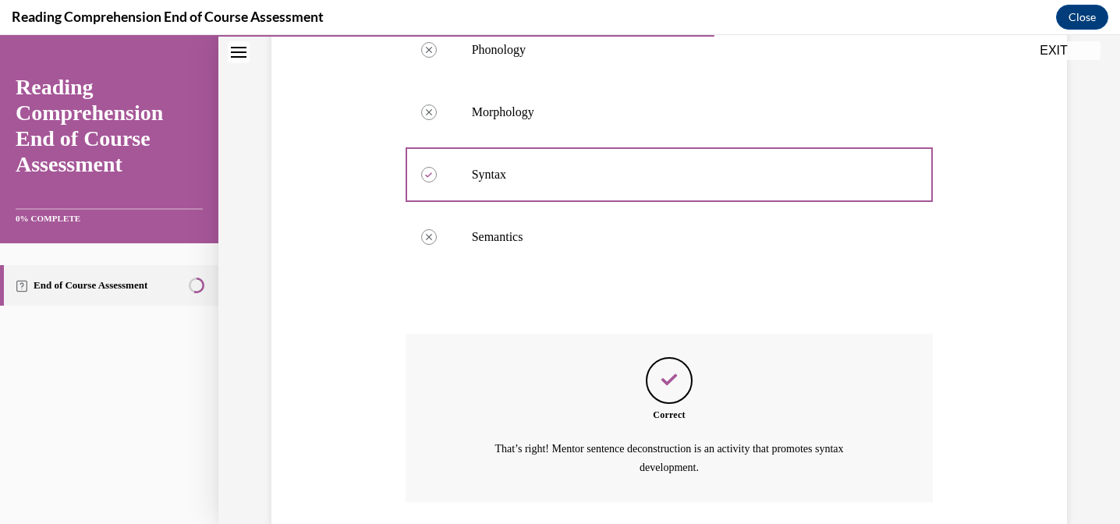
scroll to position [479, 0]
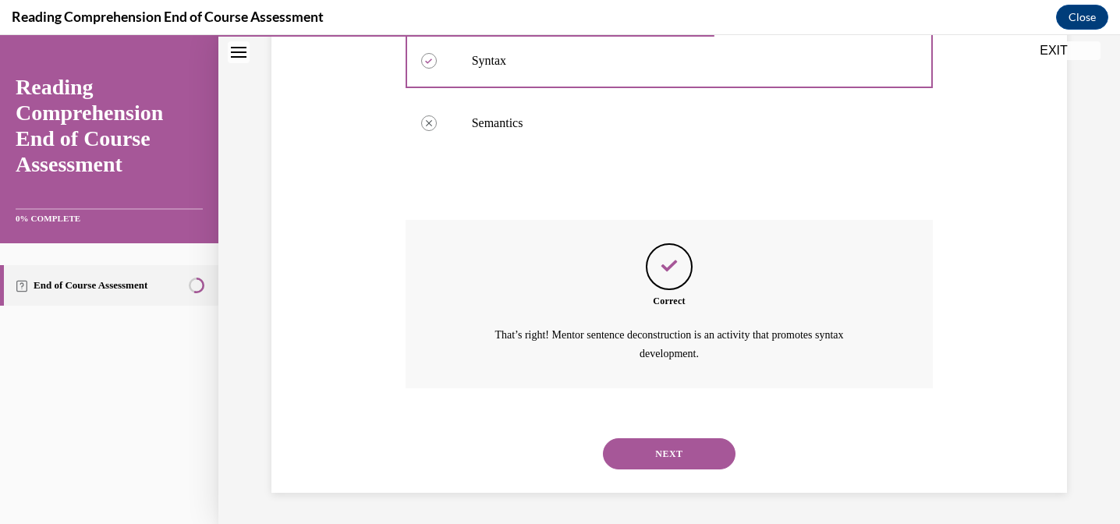
click at [653, 448] on button "NEXT" at bounding box center [669, 453] width 133 height 31
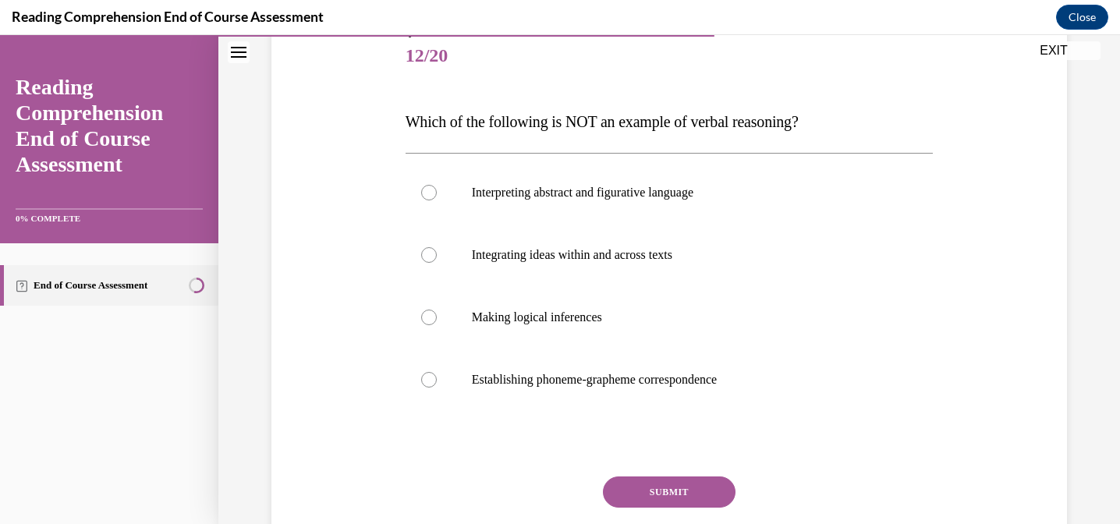
scroll to position [193, 0]
click at [547, 292] on label "Making logical inferences" at bounding box center [669, 316] width 528 height 62
click at [437, 308] on input "Making logical inferences" at bounding box center [429, 316] width 16 height 16
radio input "true"
click at [546, 264] on label "Integrating ideas within and across texts" at bounding box center [669, 253] width 528 height 62
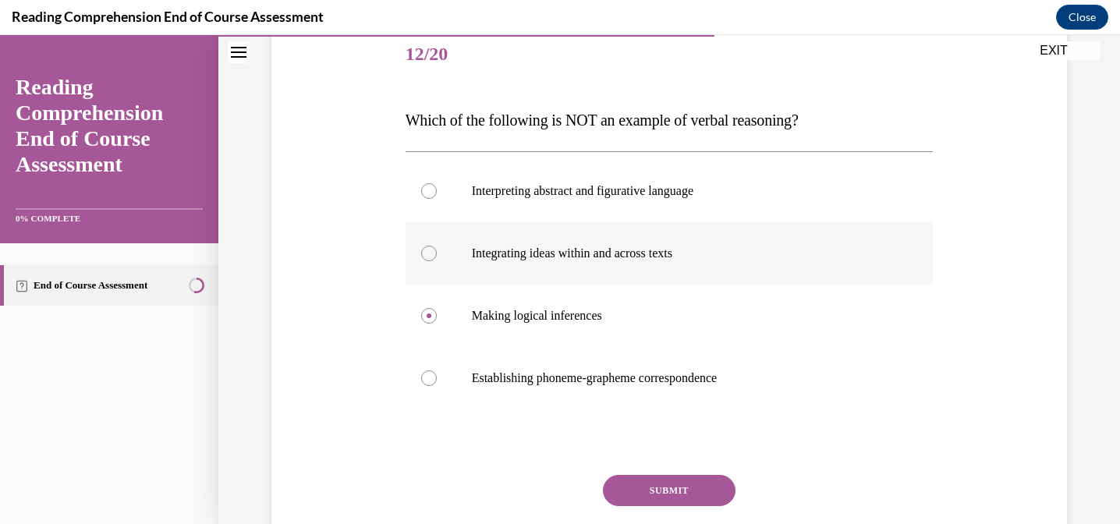
click at [437, 261] on input "Integrating ideas within and across texts" at bounding box center [429, 254] width 16 height 16
radio input "true"
click at [649, 492] on button "SUBMIT" at bounding box center [669, 490] width 133 height 31
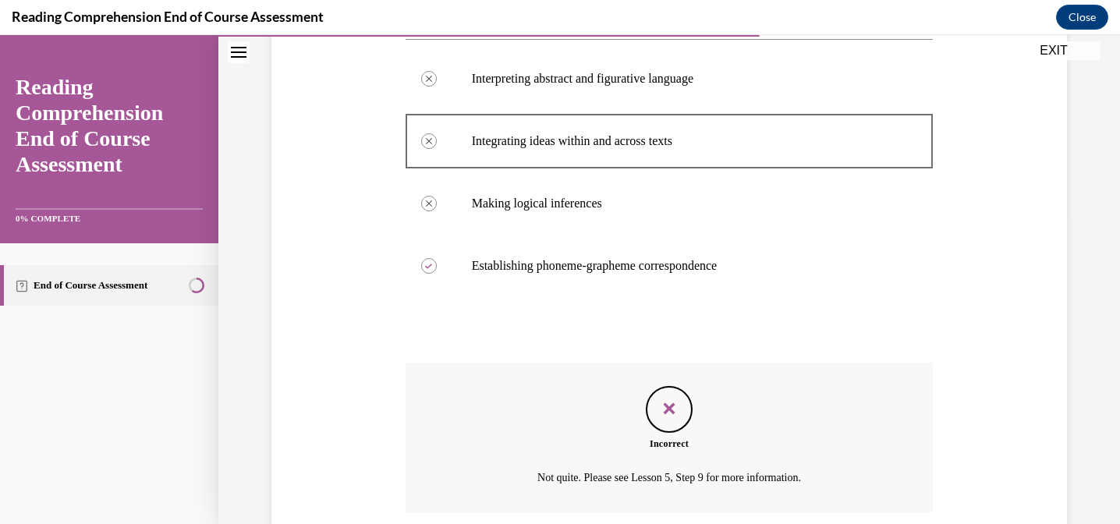
scroll to position [416, 0]
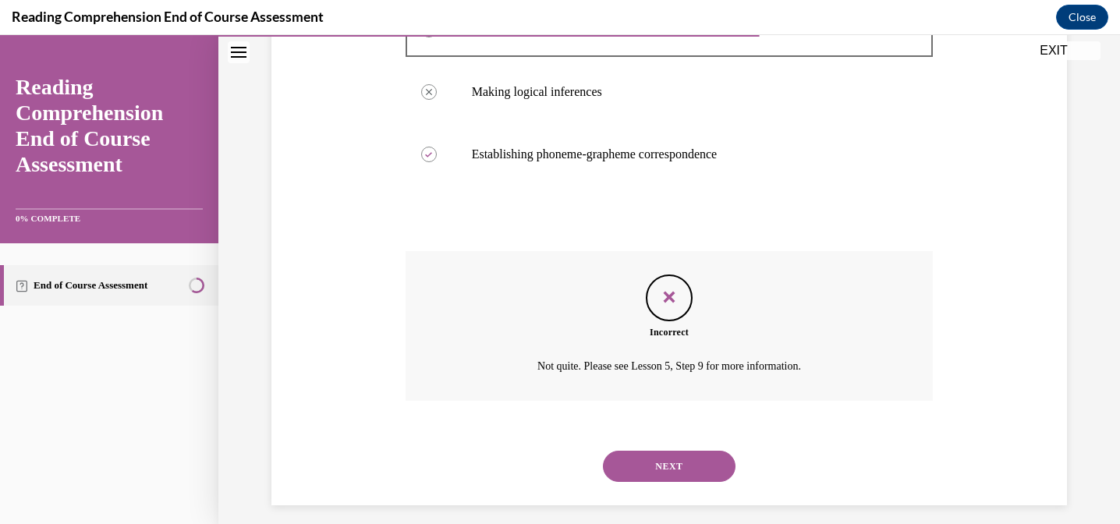
click at [674, 472] on button "NEXT" at bounding box center [669, 466] width 133 height 31
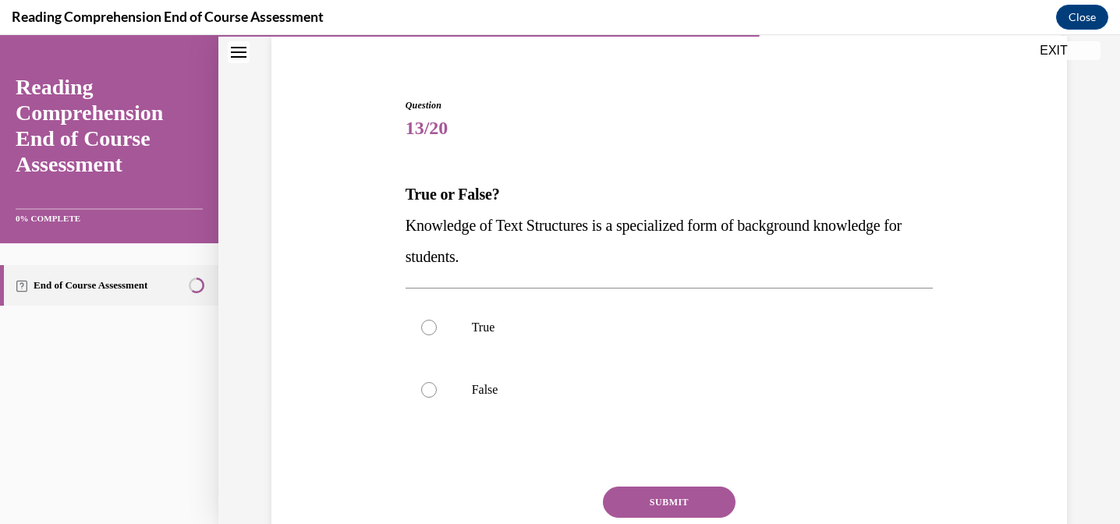
scroll to position [132, 0]
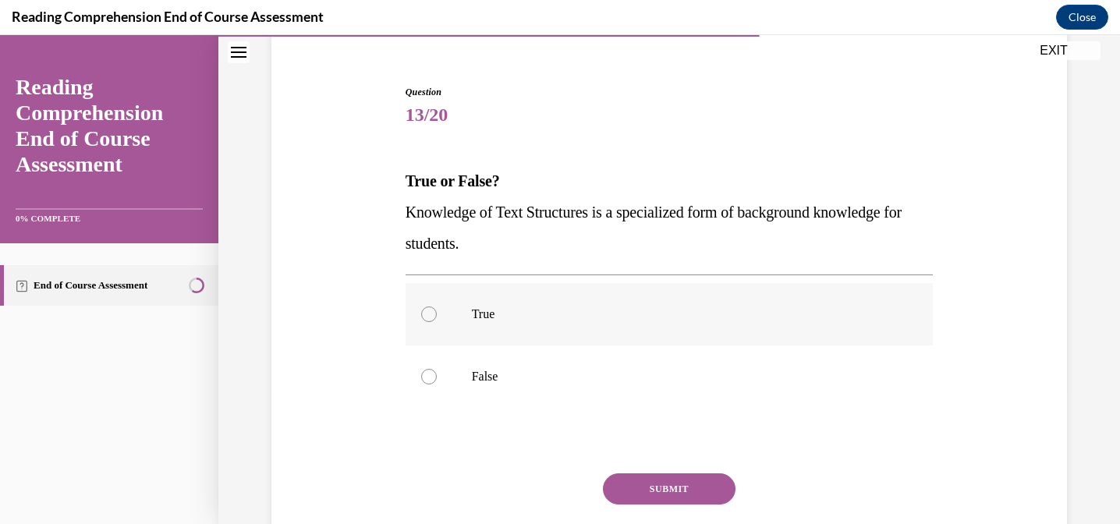
click at [462, 330] on label "True" at bounding box center [669, 314] width 528 height 62
click at [437, 322] on input "True" at bounding box center [429, 314] width 16 height 16
radio input "true"
click at [661, 479] on button "SUBMIT" at bounding box center [669, 488] width 133 height 31
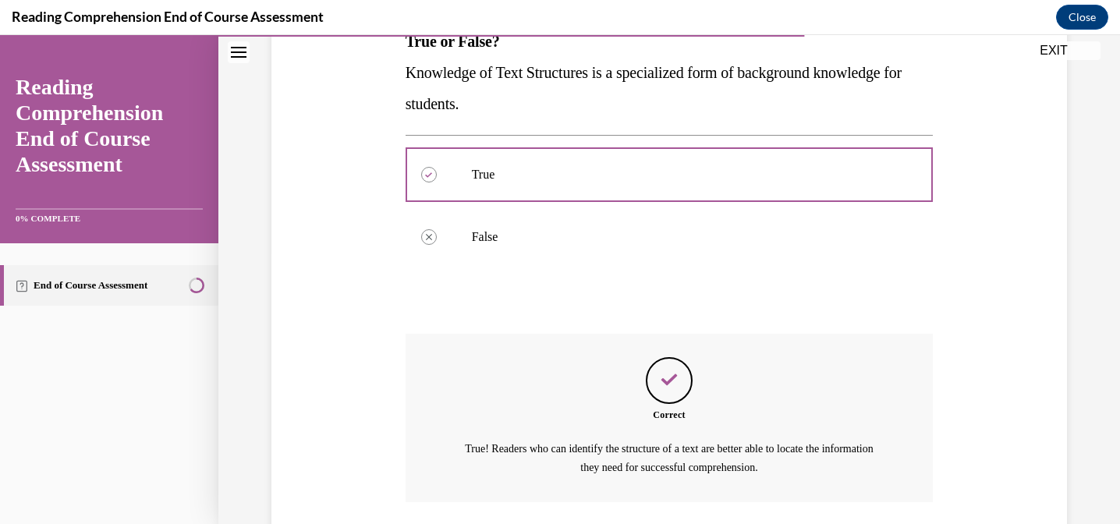
scroll to position [385, 0]
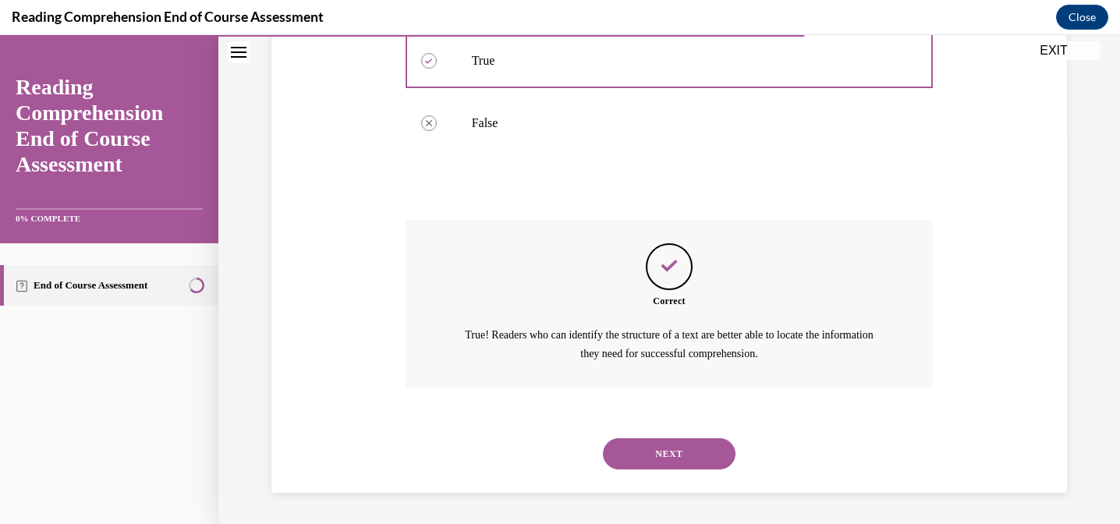
click at [666, 464] on button "NEXT" at bounding box center [669, 453] width 133 height 31
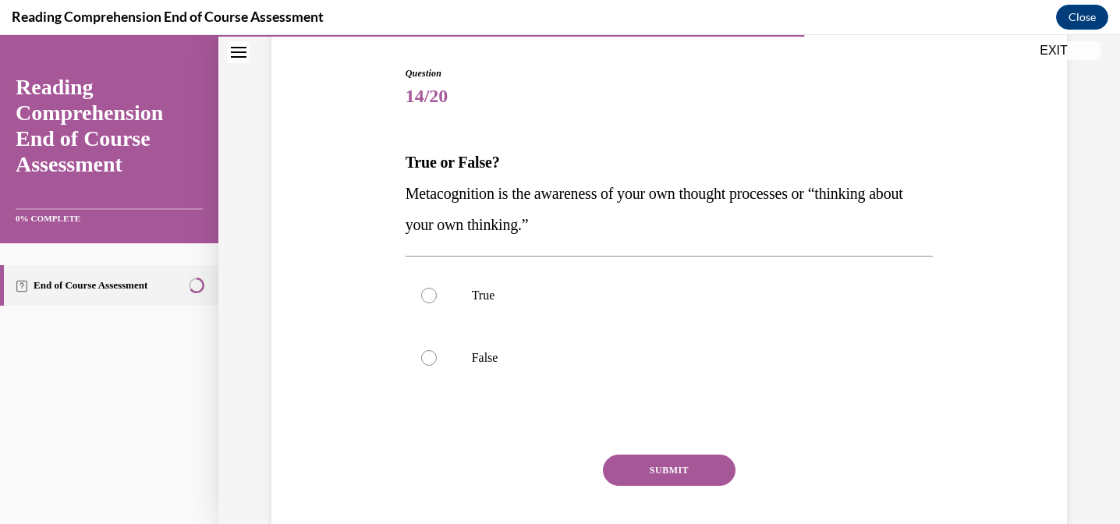
scroll to position [154, 0]
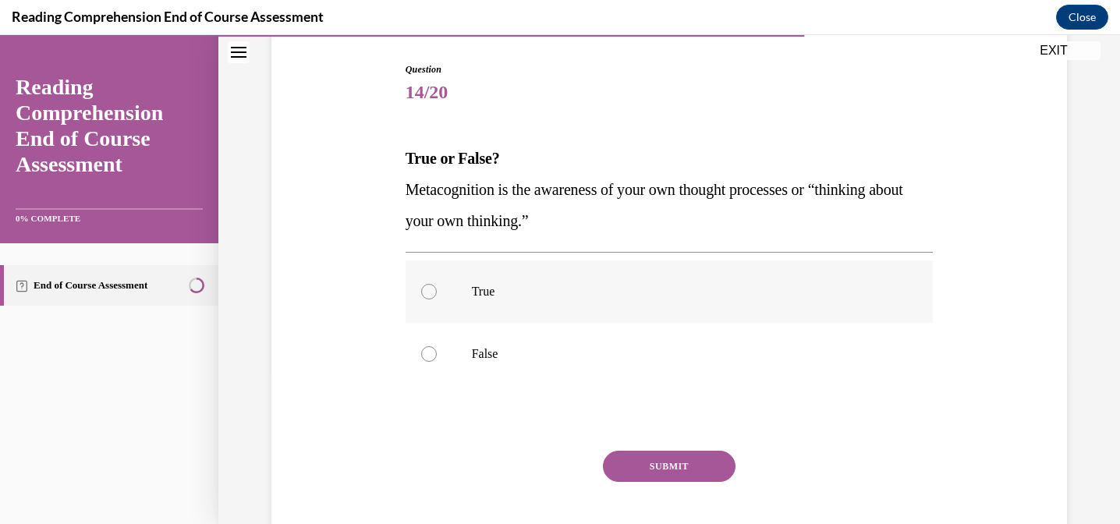
click at [437, 300] on label "True" at bounding box center [669, 291] width 528 height 62
click at [437, 299] on input "True" at bounding box center [429, 292] width 16 height 16
radio input "true"
click at [649, 469] on button "SUBMIT" at bounding box center [669, 466] width 133 height 31
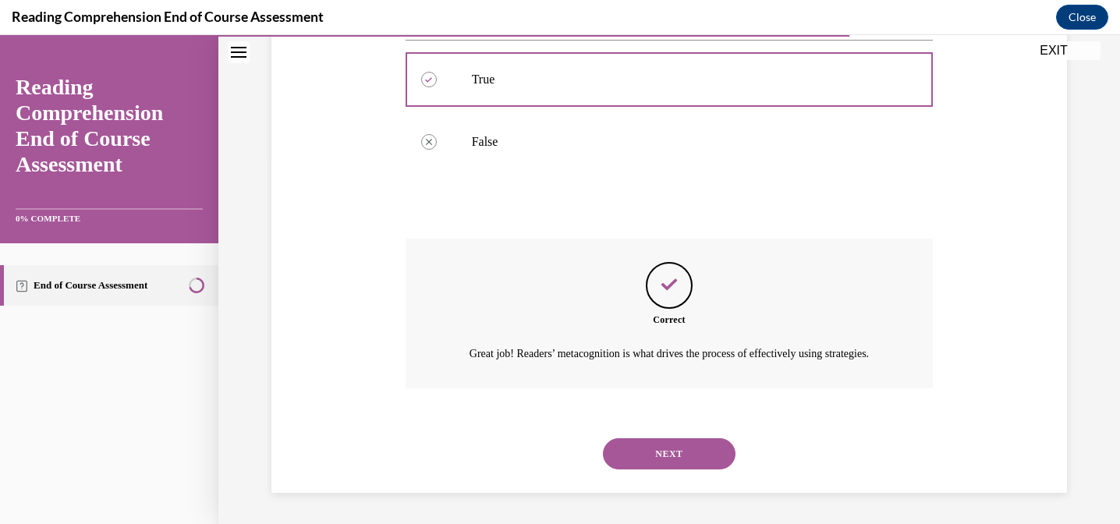
scroll to position [385, 0]
click at [655, 450] on button "NEXT" at bounding box center [669, 453] width 133 height 31
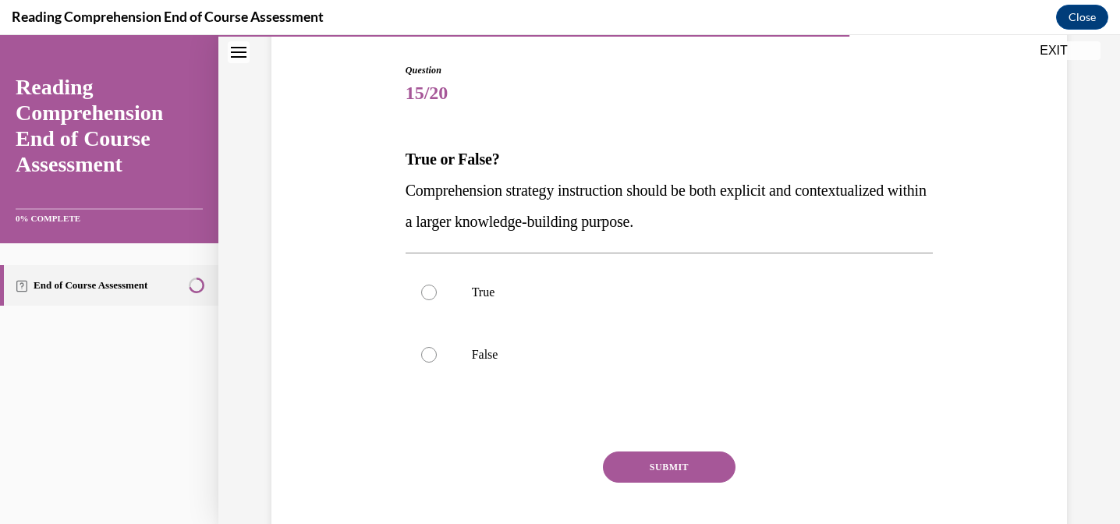
scroll to position [156, 0]
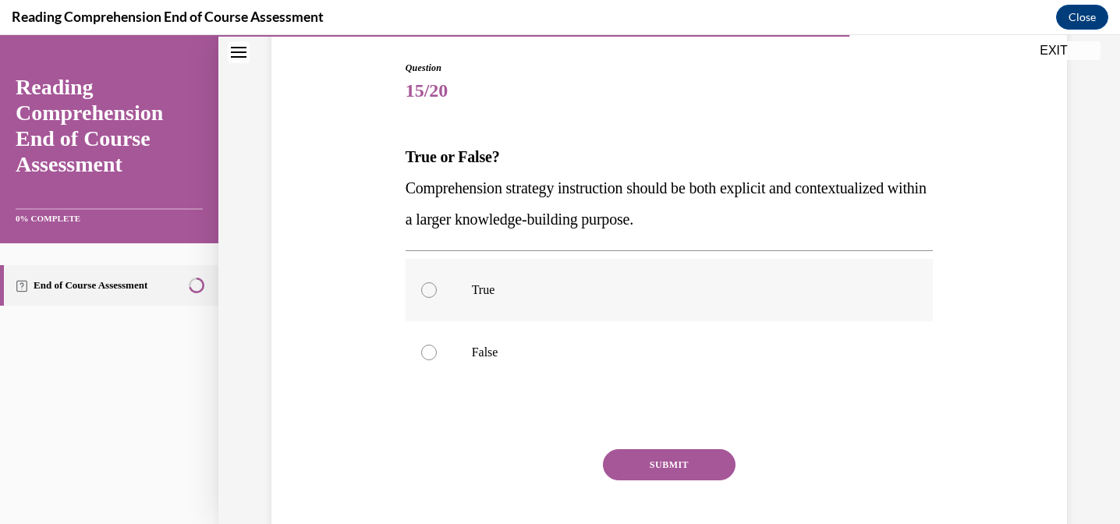
click at [462, 294] on label "True" at bounding box center [669, 290] width 528 height 62
click at [437, 294] on input "True" at bounding box center [429, 290] width 16 height 16
radio input "true"
click at [653, 462] on button "SUBMIT" at bounding box center [669, 464] width 133 height 31
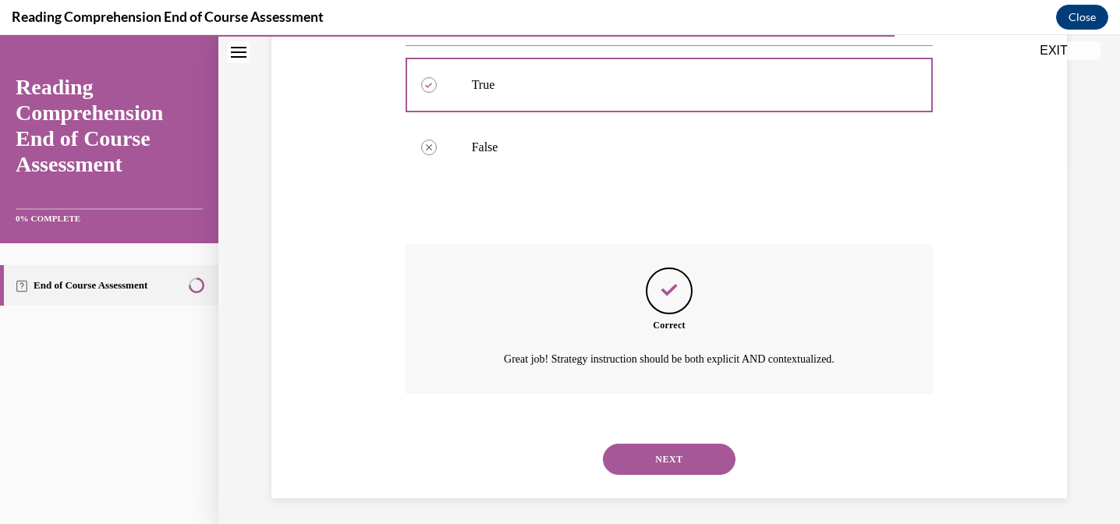
scroll to position [366, 0]
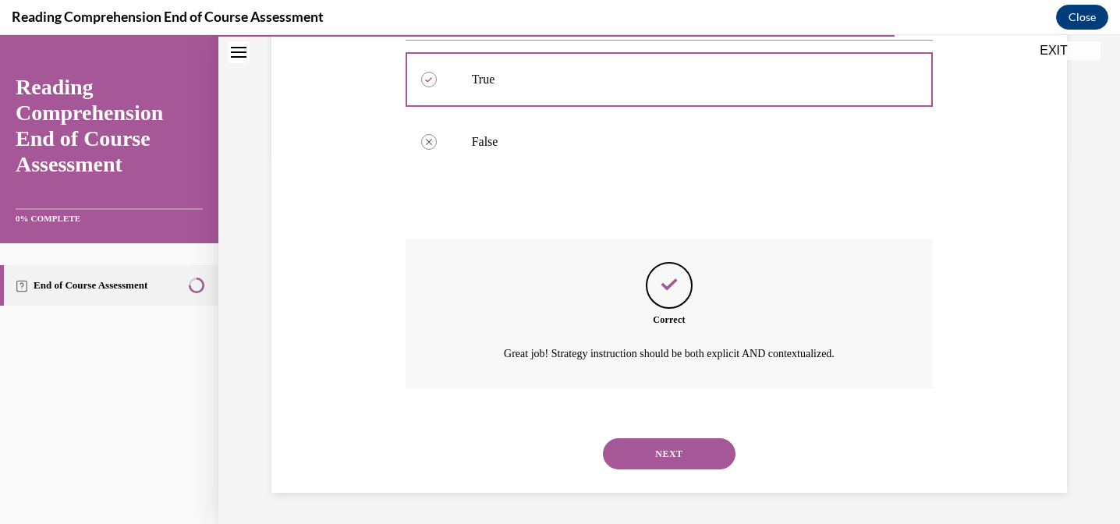
click at [648, 451] on button "NEXT" at bounding box center [669, 453] width 133 height 31
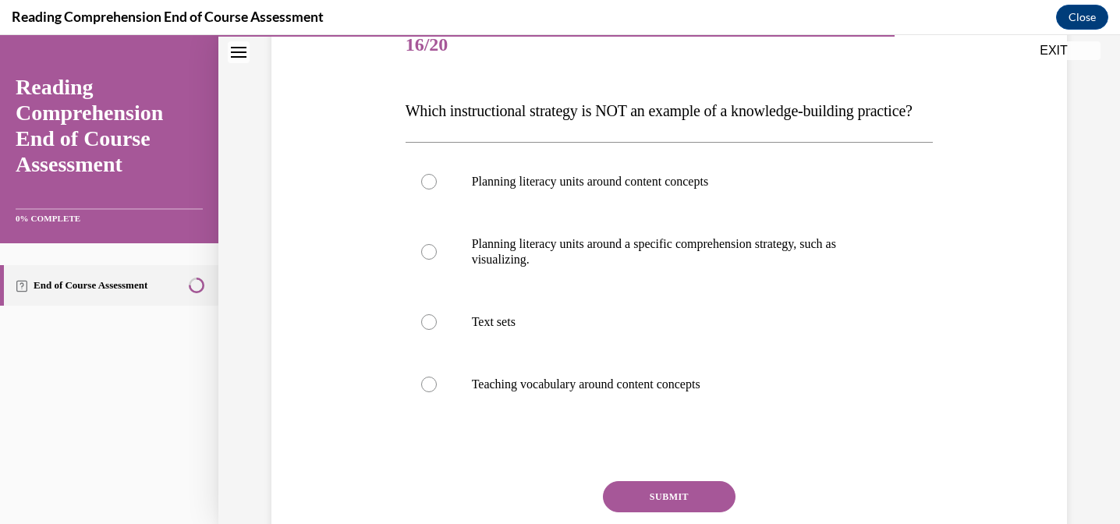
scroll to position [217, 0]
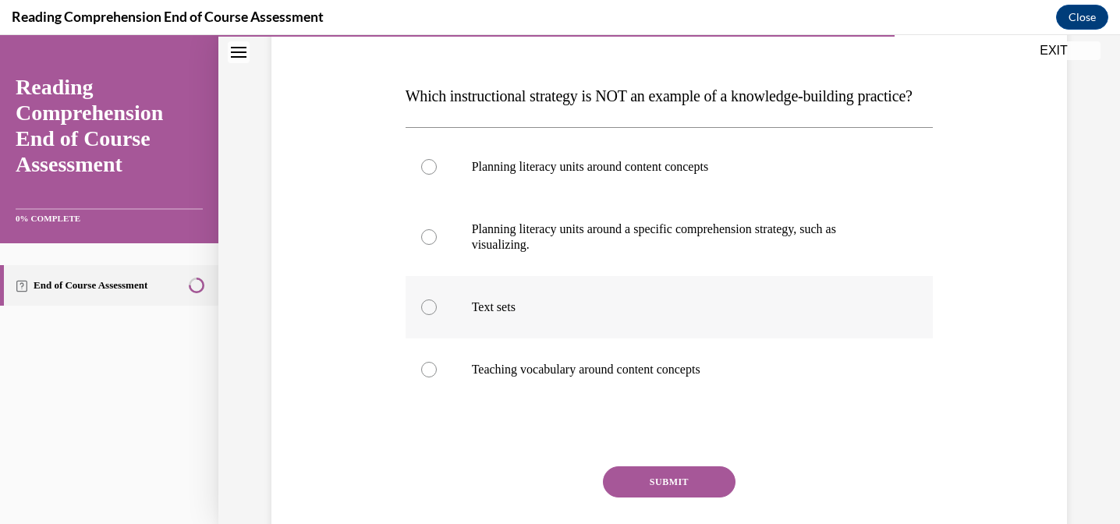
click at [588, 315] on p "Text sets" at bounding box center [683, 307] width 423 height 16
click at [437, 315] on input "Text sets" at bounding box center [429, 307] width 16 height 16
radio input "true"
click at [657, 497] on button "SUBMIT" at bounding box center [669, 481] width 133 height 31
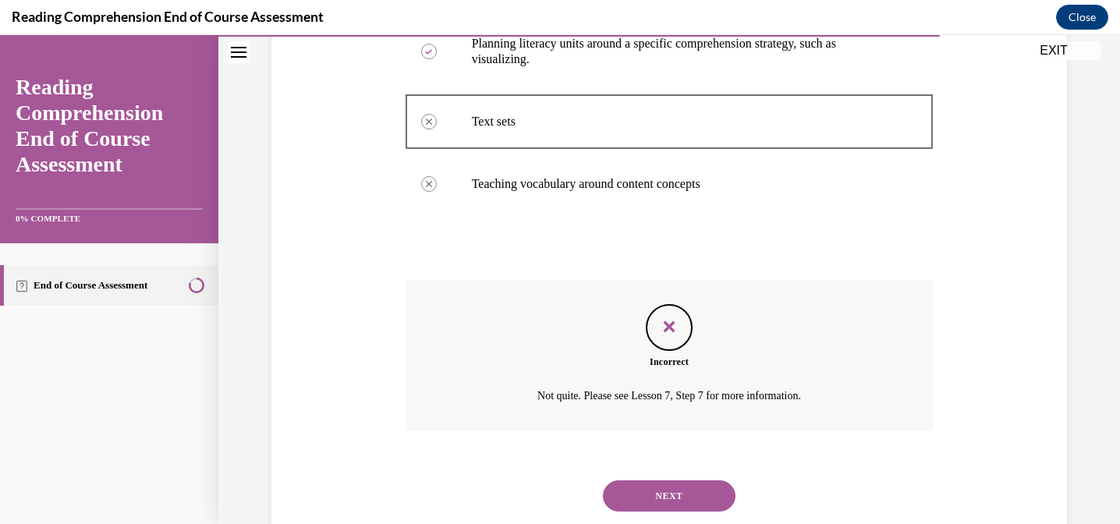
scroll to position [430, 0]
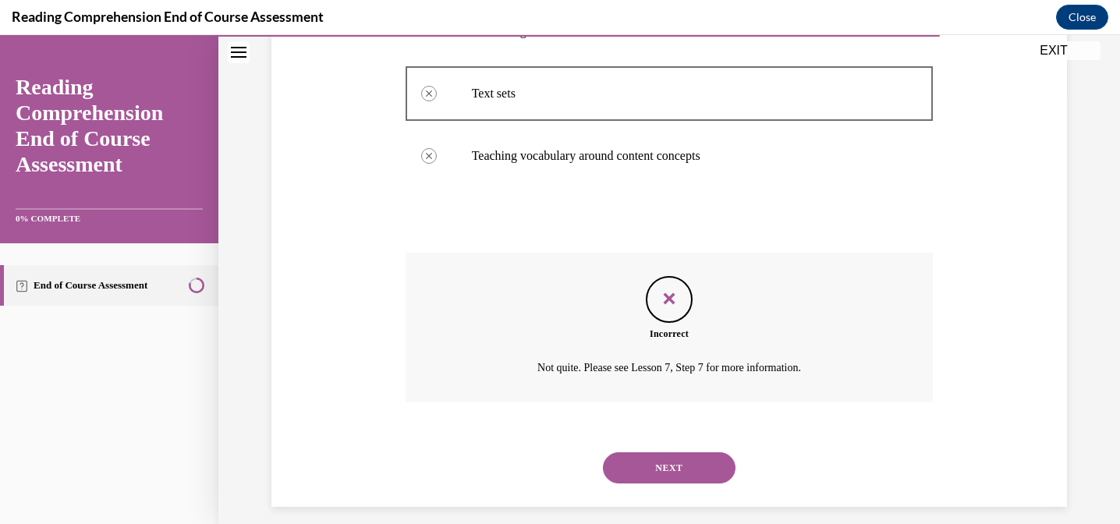
click at [685, 483] on button "NEXT" at bounding box center [669, 467] width 133 height 31
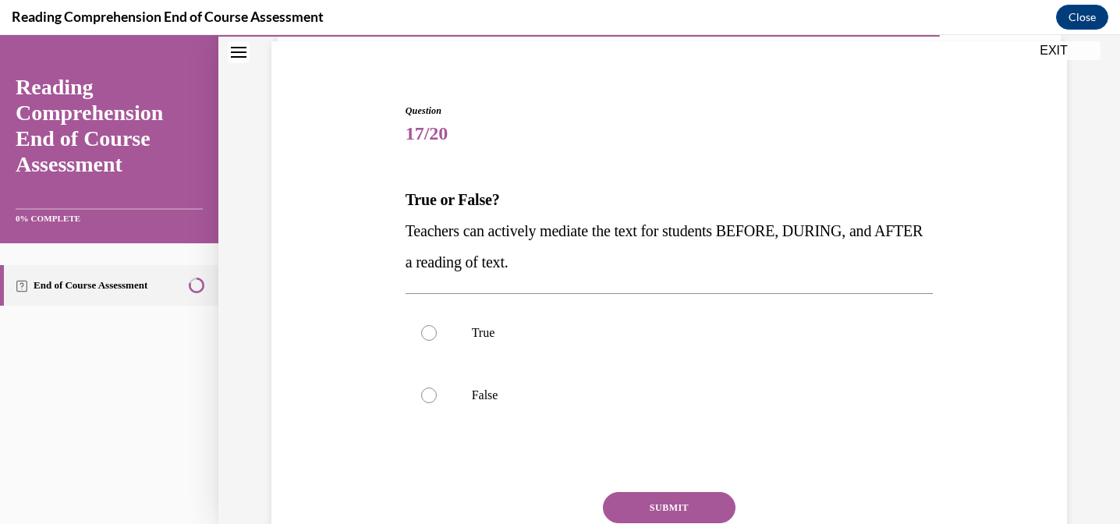
scroll to position [117, 0]
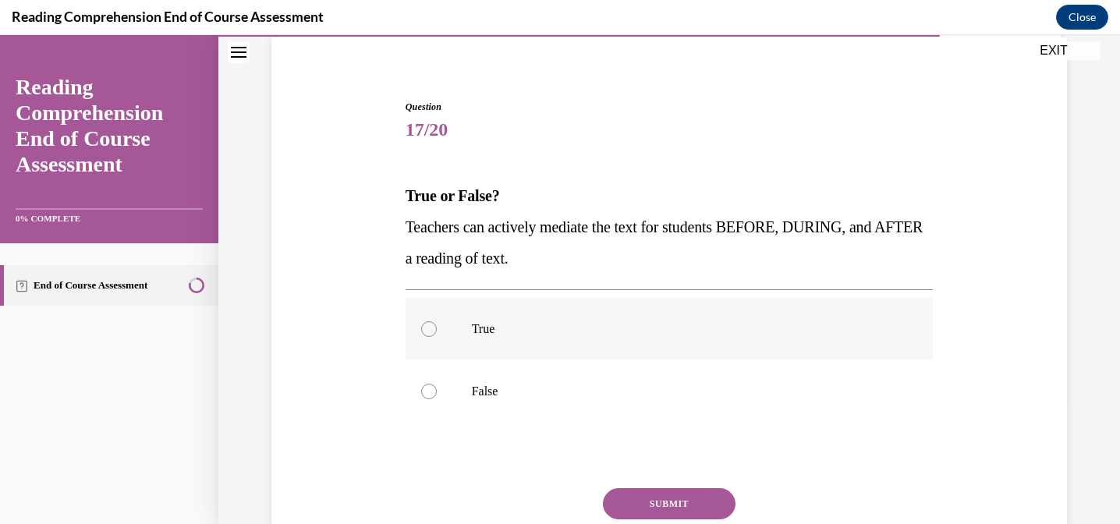
click at [528, 307] on label "True" at bounding box center [669, 329] width 528 height 62
click at [437, 321] on input "True" at bounding box center [429, 329] width 16 height 16
radio input "true"
click at [681, 508] on button "SUBMIT" at bounding box center [669, 503] width 133 height 31
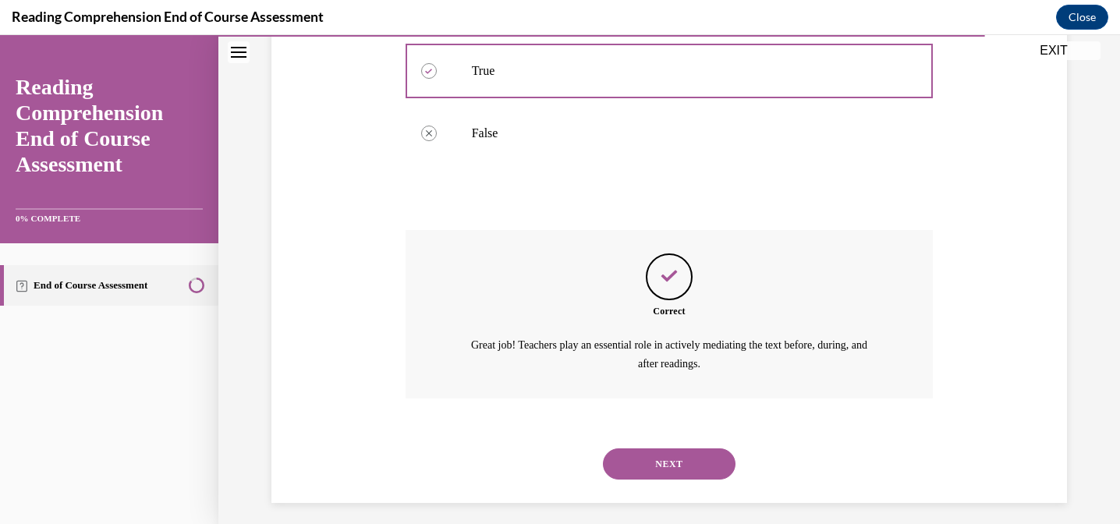
scroll to position [385, 0]
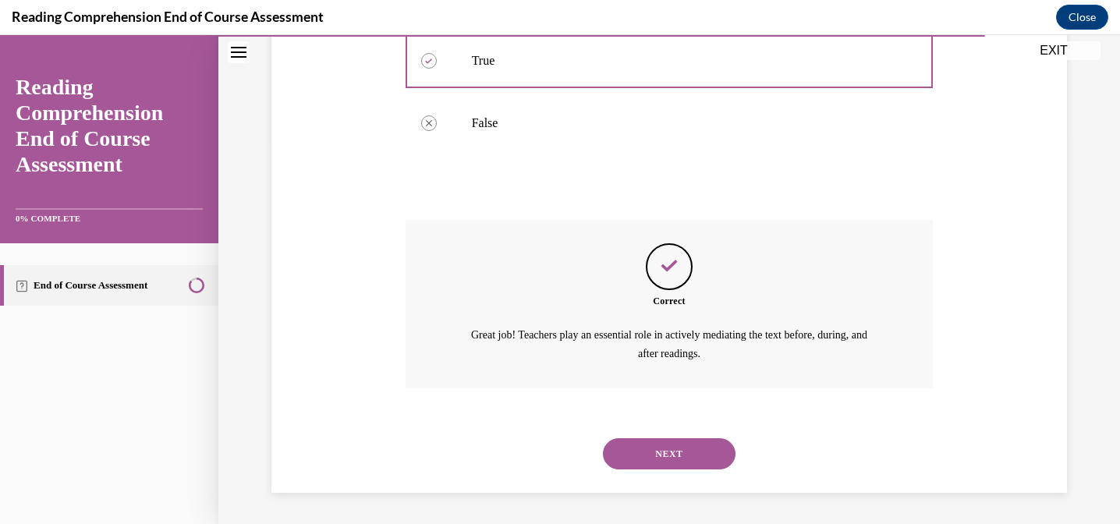
click at [656, 451] on button "NEXT" at bounding box center [669, 453] width 133 height 31
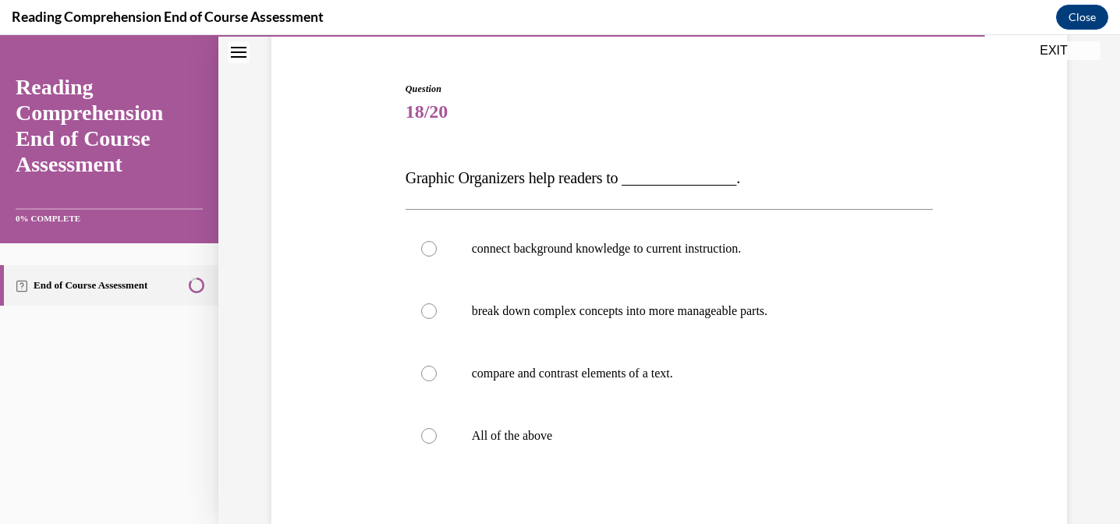
scroll to position [136, 0]
click at [533, 430] on p "All of the above" at bounding box center [683, 435] width 423 height 16
click at [437, 430] on input "All of the above" at bounding box center [429, 435] width 16 height 16
radio input "true"
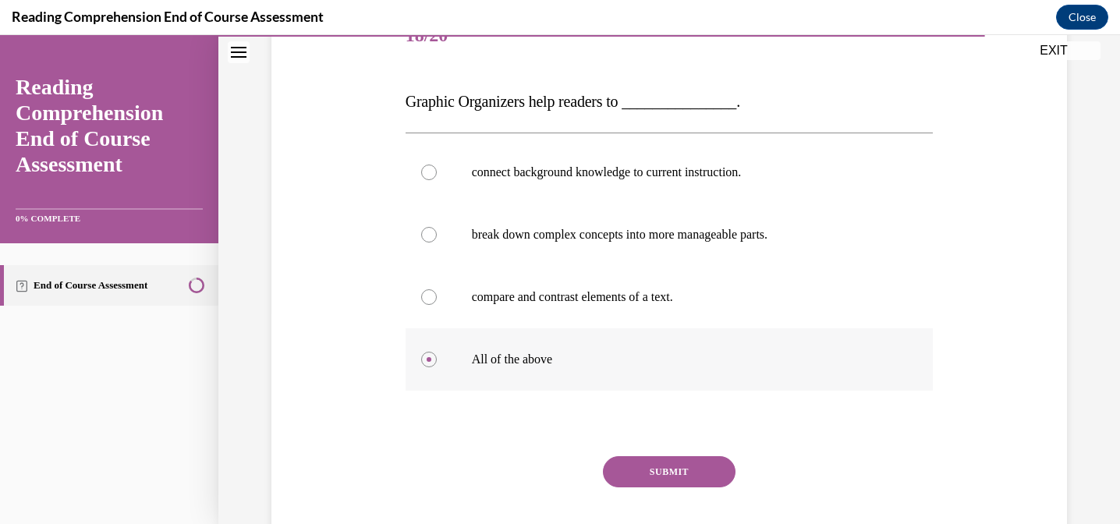
scroll to position [227, 0]
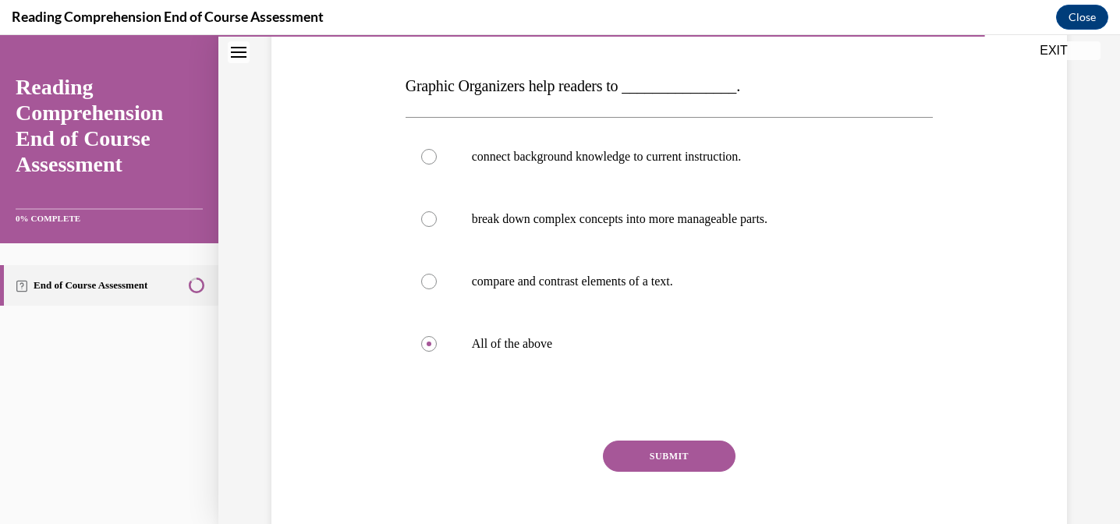
click at [653, 447] on button "SUBMIT" at bounding box center [669, 456] width 133 height 31
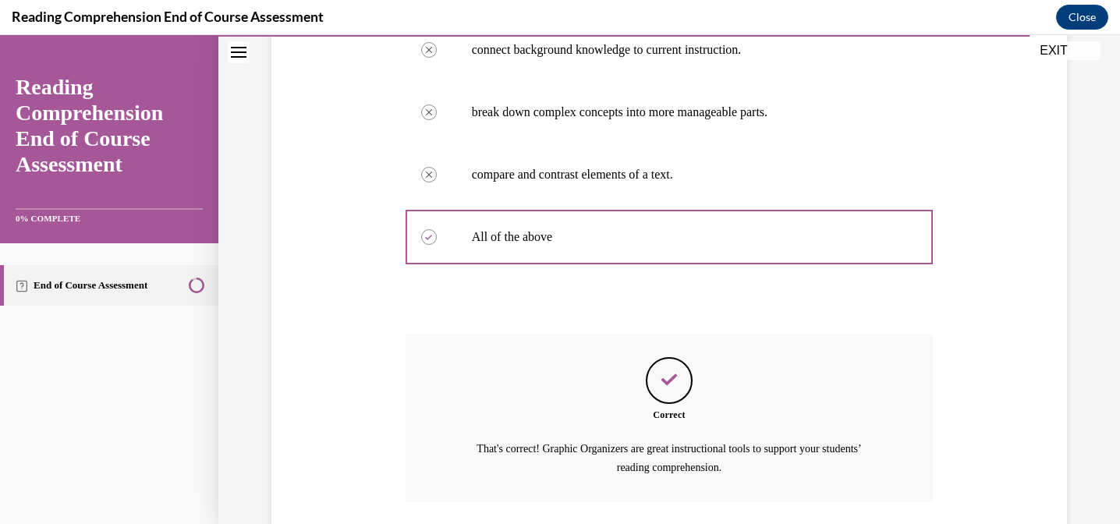
scroll to position [448, 0]
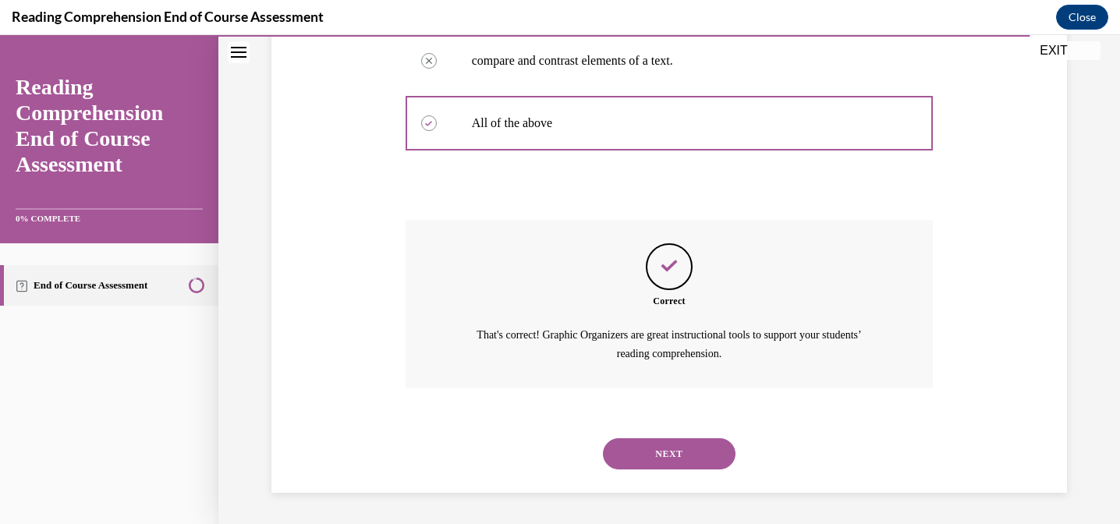
click at [653, 448] on button "NEXT" at bounding box center [669, 453] width 133 height 31
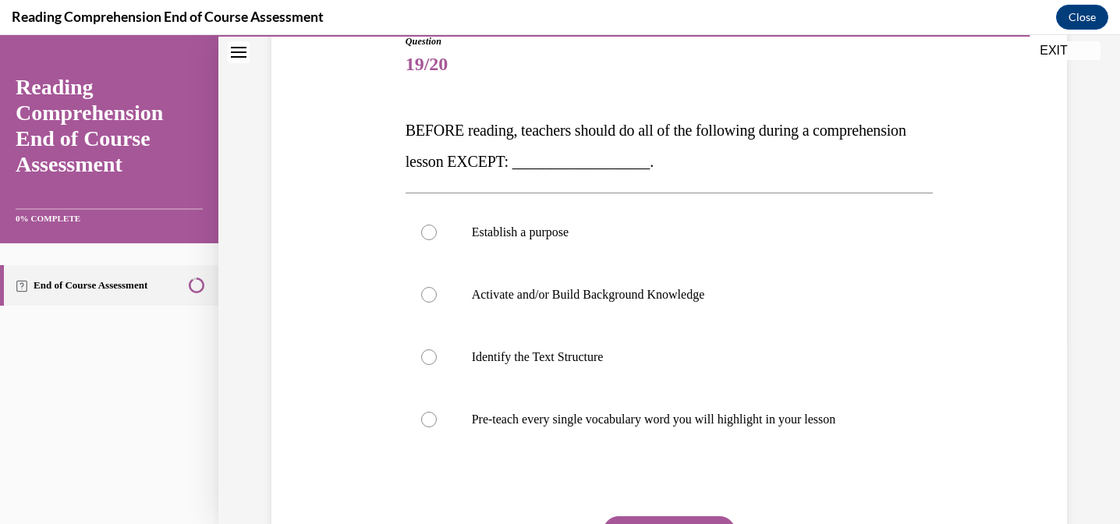
scroll to position [184, 0]
click at [613, 358] on p "Identify the Text Structure" at bounding box center [683, 356] width 423 height 16
click at [437, 358] on input "Identify the Text Structure" at bounding box center [429, 356] width 16 height 16
radio input "true"
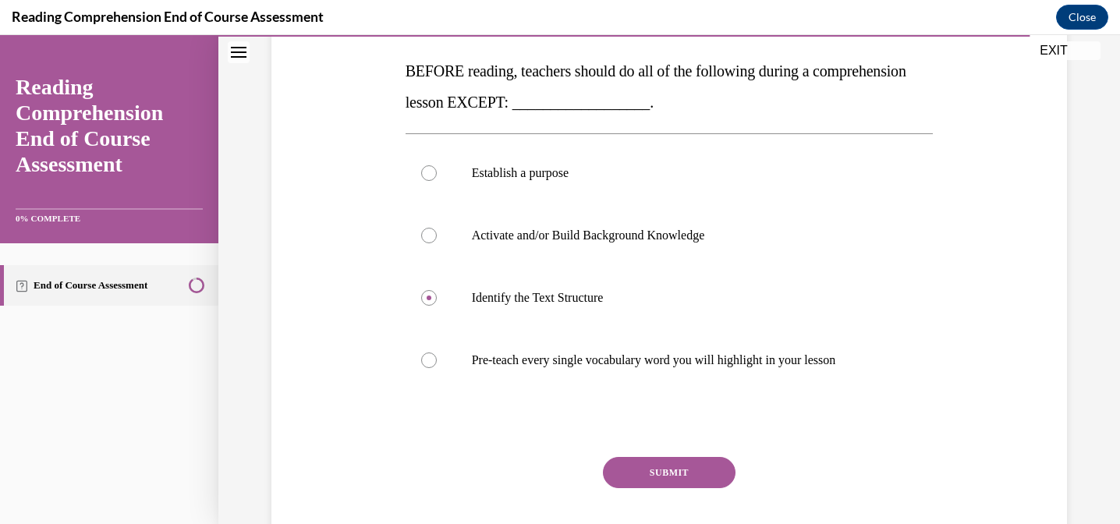
click at [662, 472] on button "SUBMIT" at bounding box center [669, 472] width 133 height 31
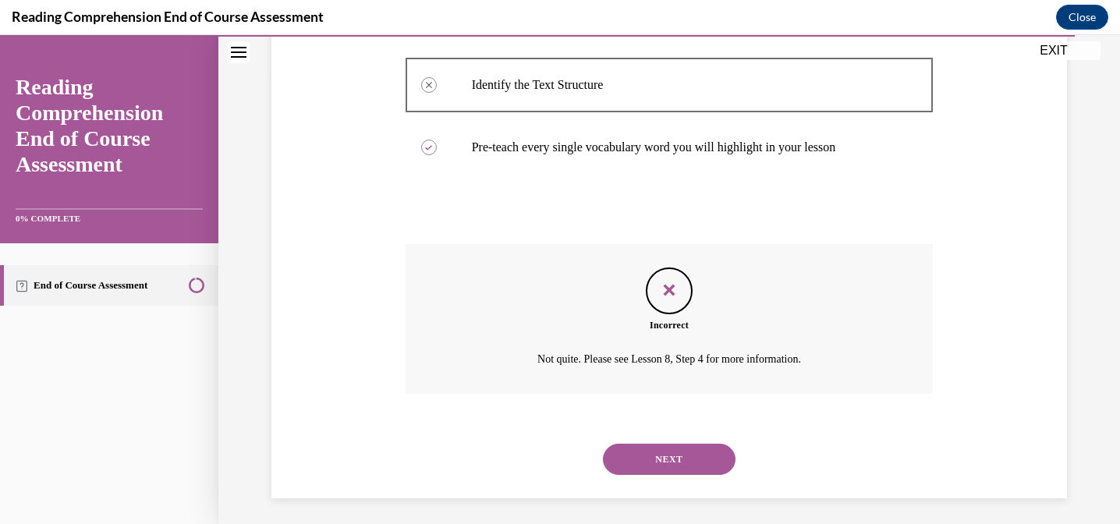
scroll to position [460, 0]
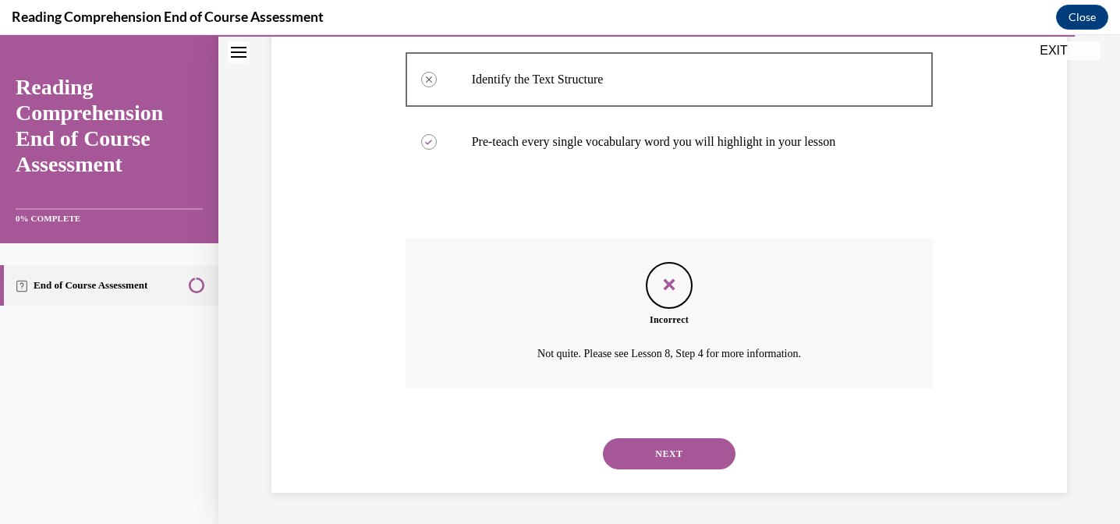
click at [668, 455] on button "NEXT" at bounding box center [669, 453] width 133 height 31
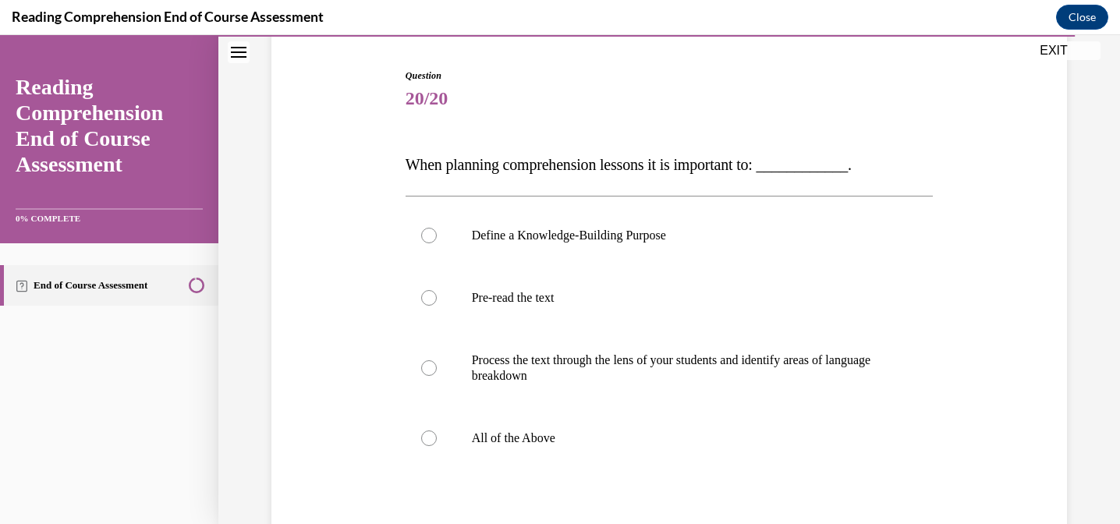
scroll to position [179, 0]
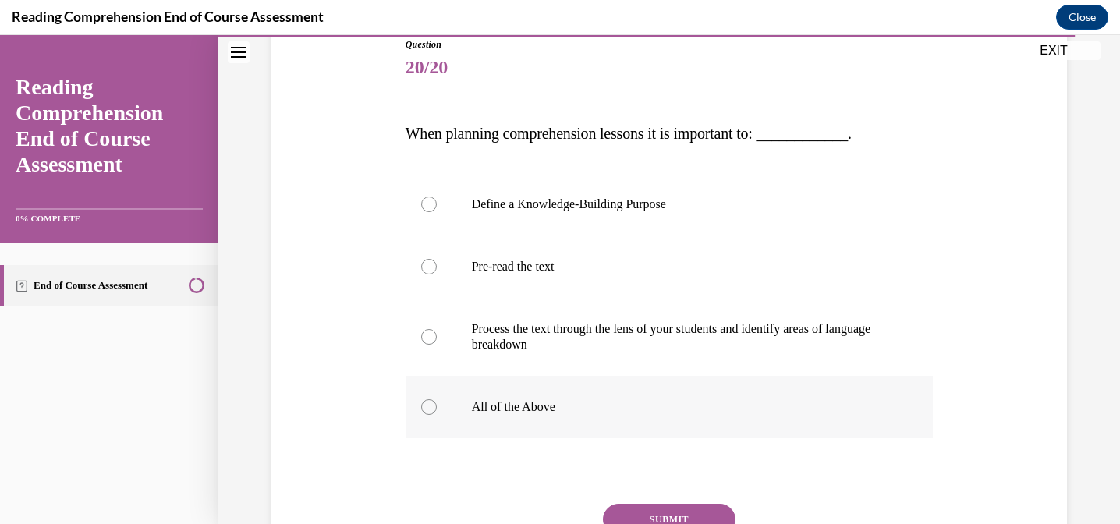
click at [519, 400] on p "All of the Above" at bounding box center [683, 407] width 423 height 16
click at [437, 400] on input "All of the Above" at bounding box center [429, 407] width 16 height 16
radio input "true"
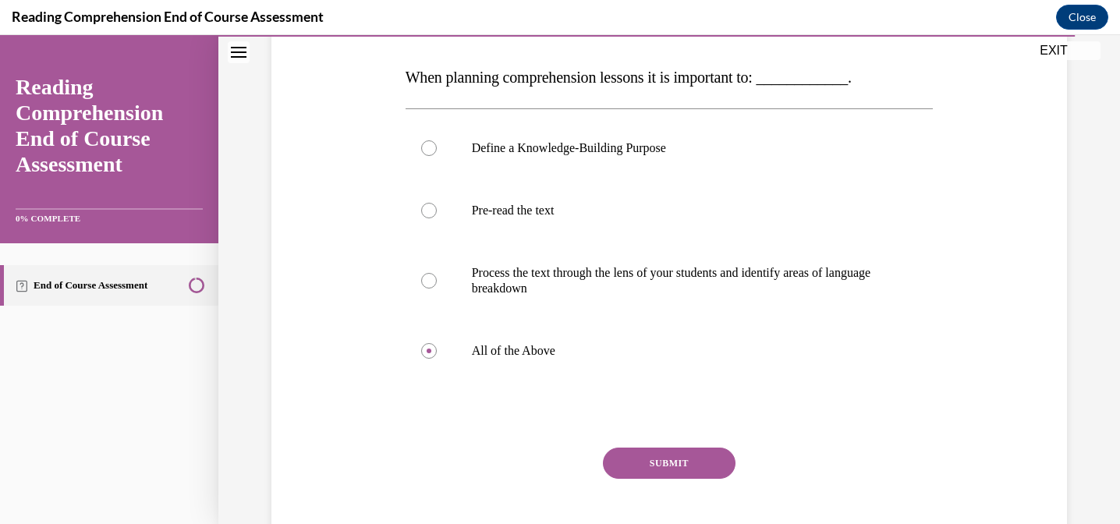
click at [646, 456] on button "SUBMIT" at bounding box center [669, 463] width 133 height 31
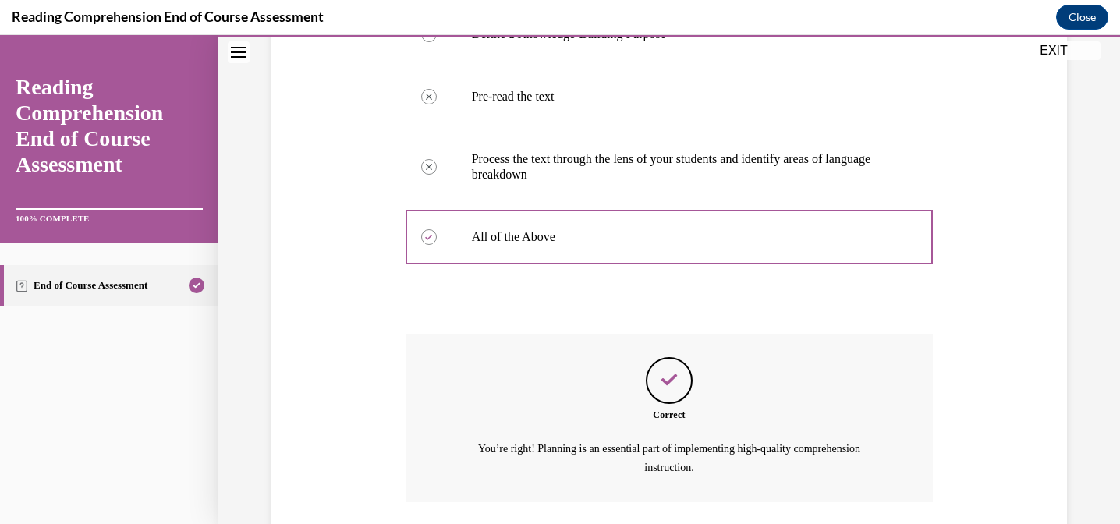
scroll to position [463, 0]
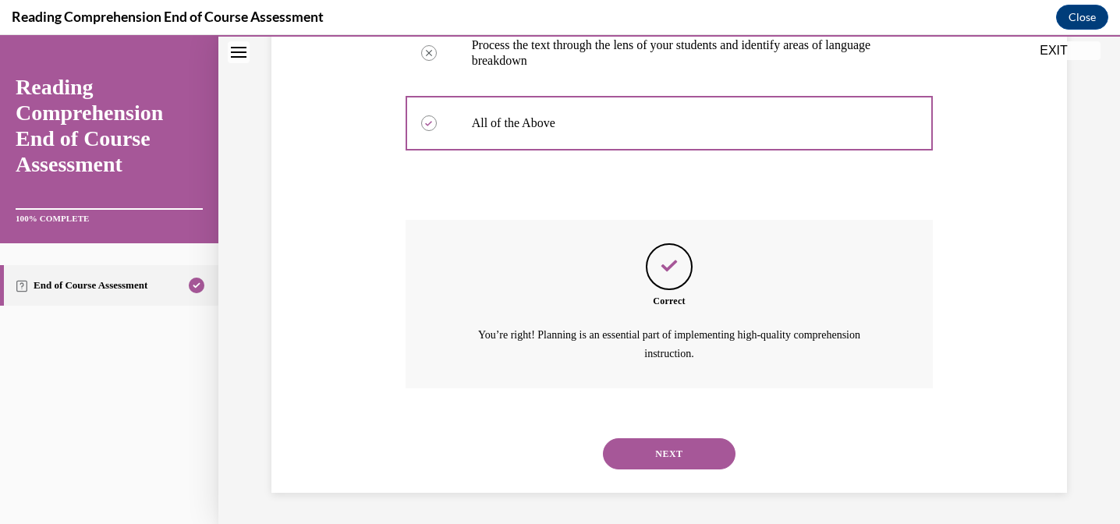
click at [678, 465] on button "NEXT" at bounding box center [669, 453] width 133 height 31
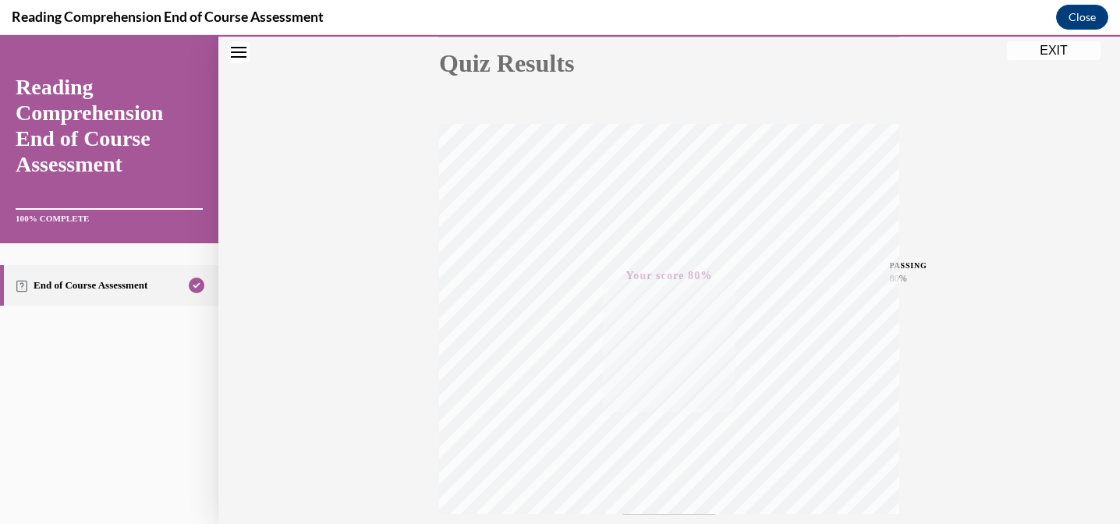
scroll to position [163, 0]
click at [1063, 53] on button "EXIT" at bounding box center [1054, 50] width 94 height 19
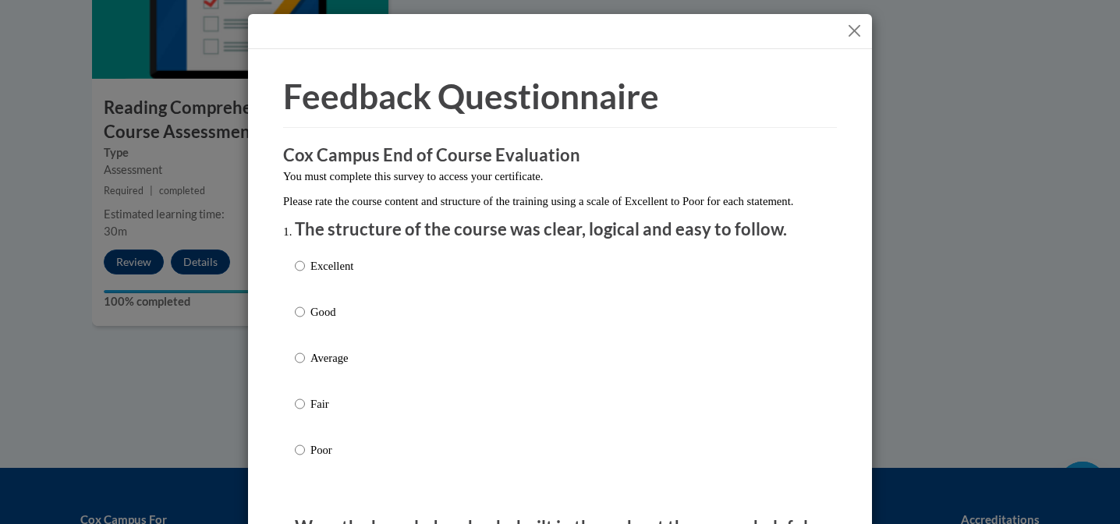
click at [324, 320] on p "Good" at bounding box center [331, 311] width 43 height 17
click at [305, 320] on input "Good" at bounding box center [300, 311] width 10 height 17
radio input "true"
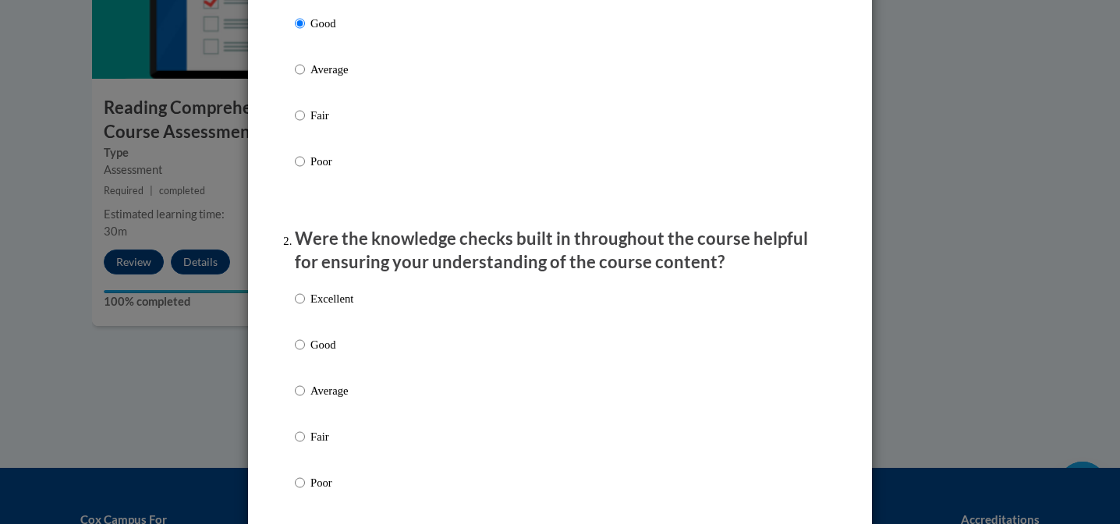
click at [321, 370] on label "Good" at bounding box center [324, 357] width 58 height 42
click at [305, 353] on input "Good" at bounding box center [300, 344] width 10 height 17
radio input "true"
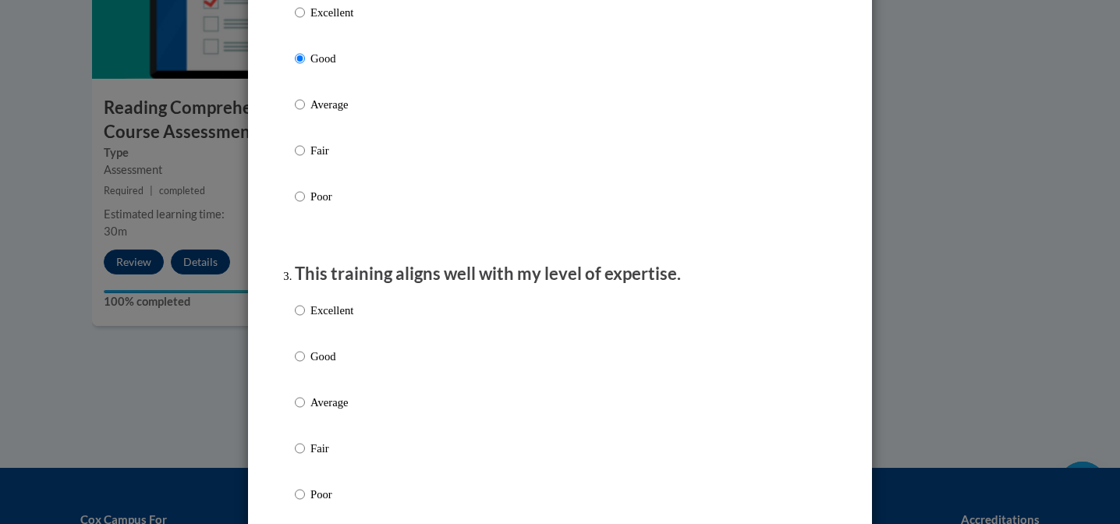
click at [324, 365] on p "Good" at bounding box center [331, 356] width 43 height 17
click at [305, 365] on input "Good" at bounding box center [300, 356] width 10 height 17
radio input "true"
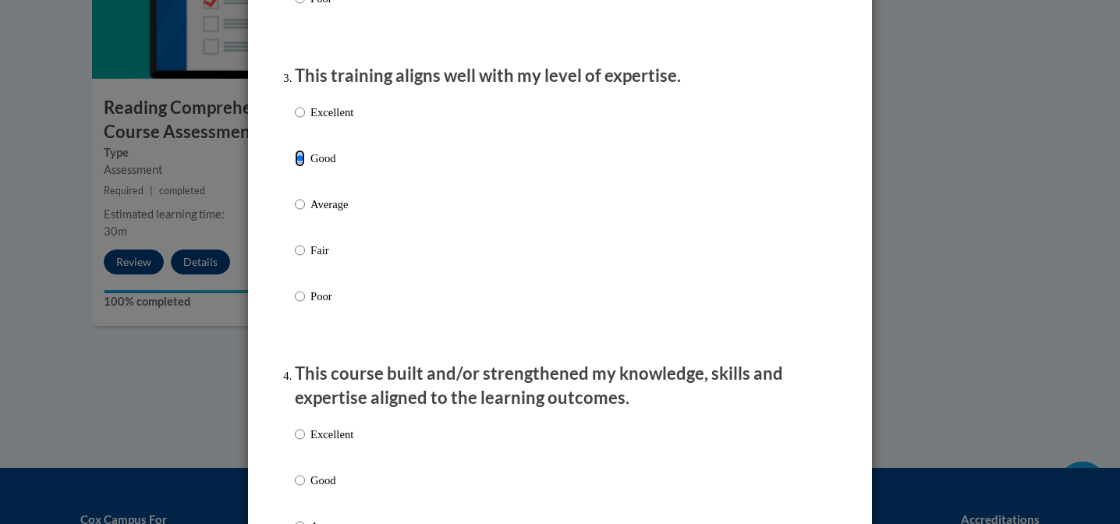
scroll to position [777, 0]
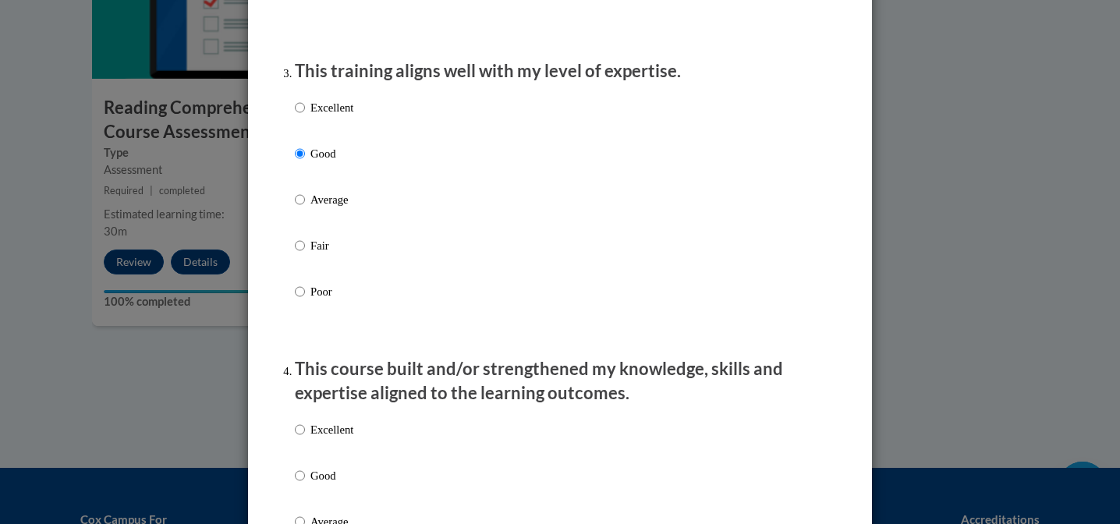
click at [331, 484] on p "Good" at bounding box center [331, 475] width 43 height 17
click at [305, 484] on input "Good" at bounding box center [300, 475] width 10 height 17
radio input "true"
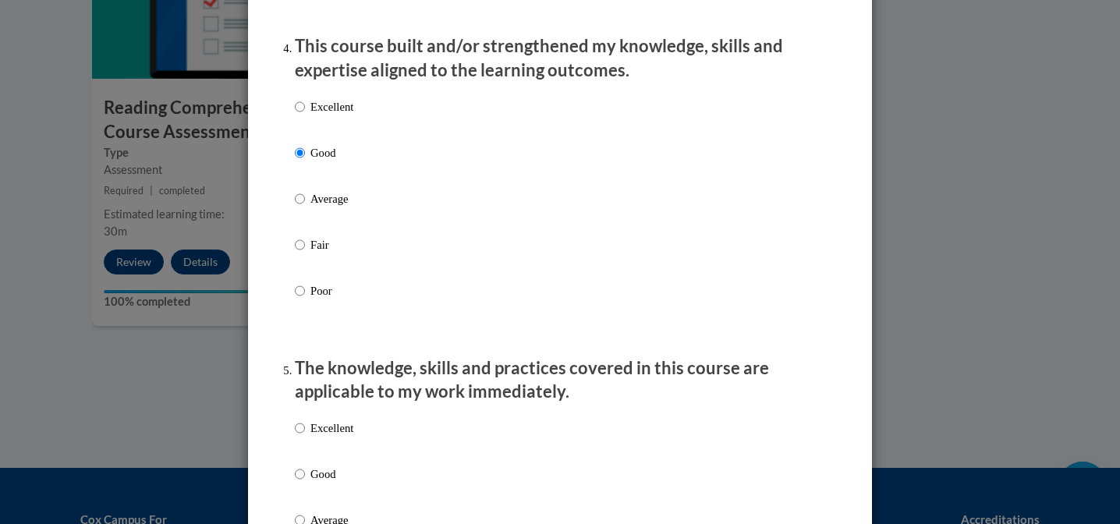
click at [328, 483] on p "Good" at bounding box center [331, 474] width 43 height 17
click at [305, 483] on input "Good" at bounding box center [300, 474] width 10 height 17
radio input "true"
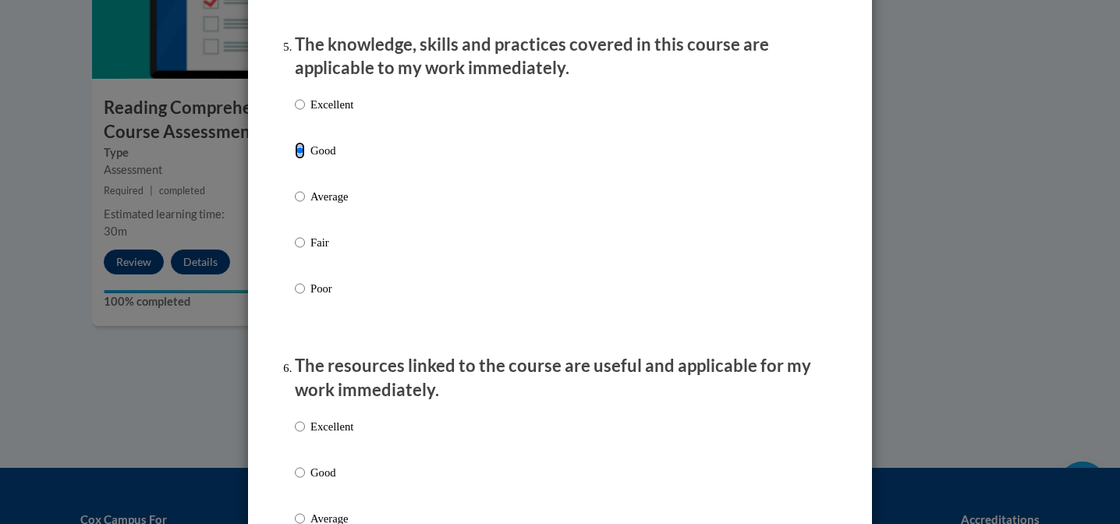
scroll to position [1439, 0]
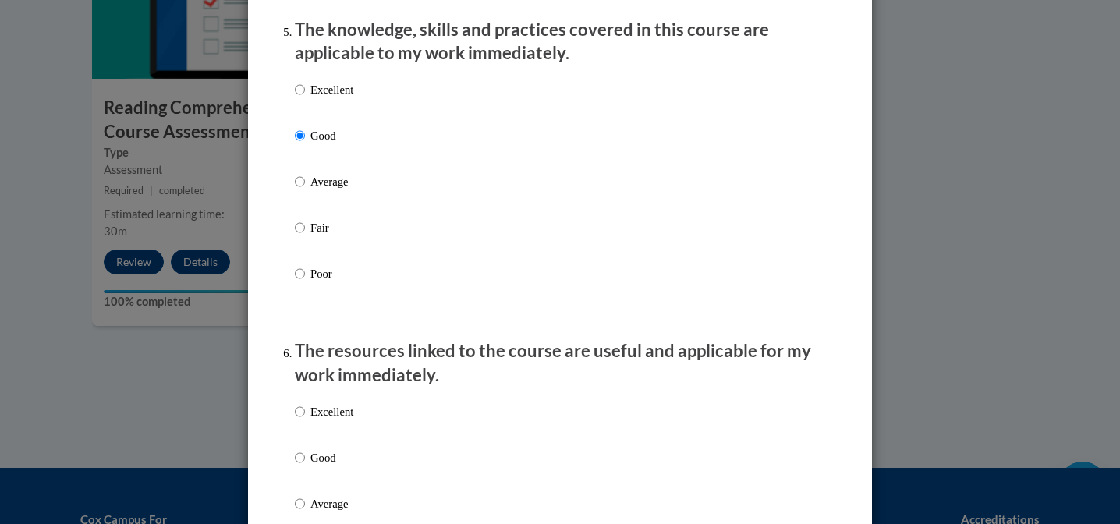
click at [329, 461] on div "Excellent Good Average Fair Poor" at bounding box center [324, 516] width 58 height 242
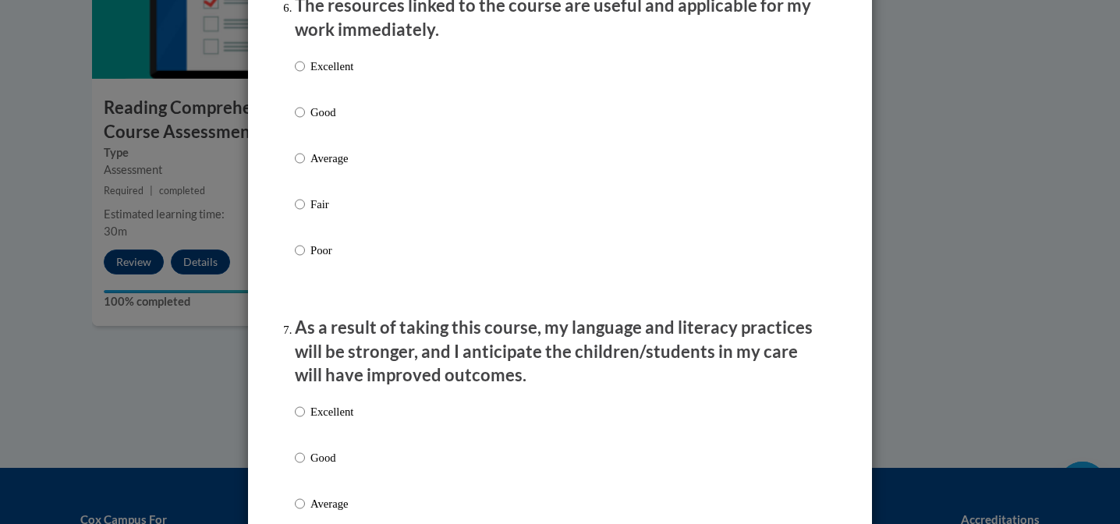
scroll to position [1811, 0]
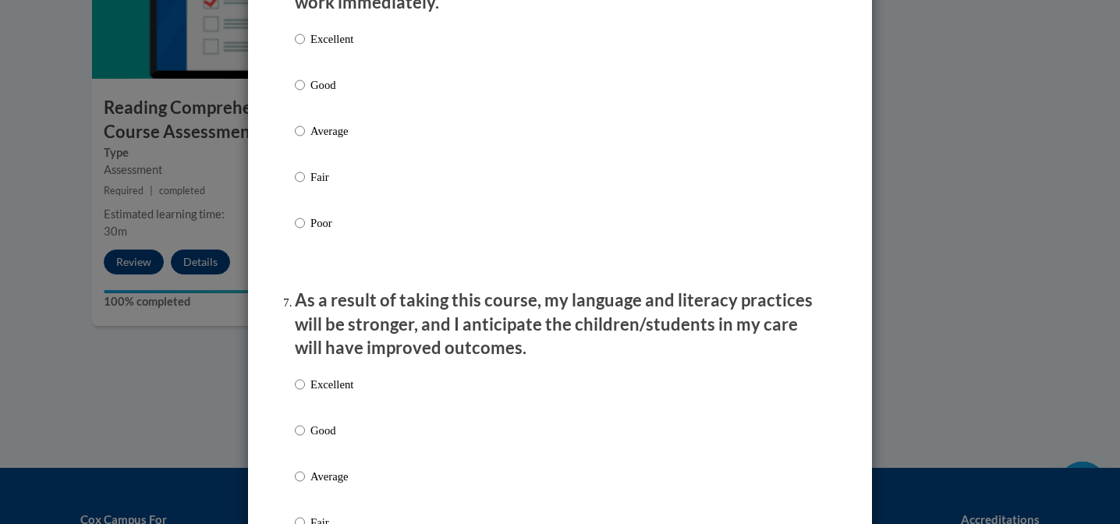
click at [327, 89] on p "Good" at bounding box center [331, 84] width 43 height 17
click at [305, 89] on input "Good" at bounding box center [300, 84] width 10 height 17
radio input "true"
click at [320, 439] on p "Good" at bounding box center [331, 430] width 43 height 17
click at [305, 439] on input "Good" at bounding box center [300, 430] width 10 height 17
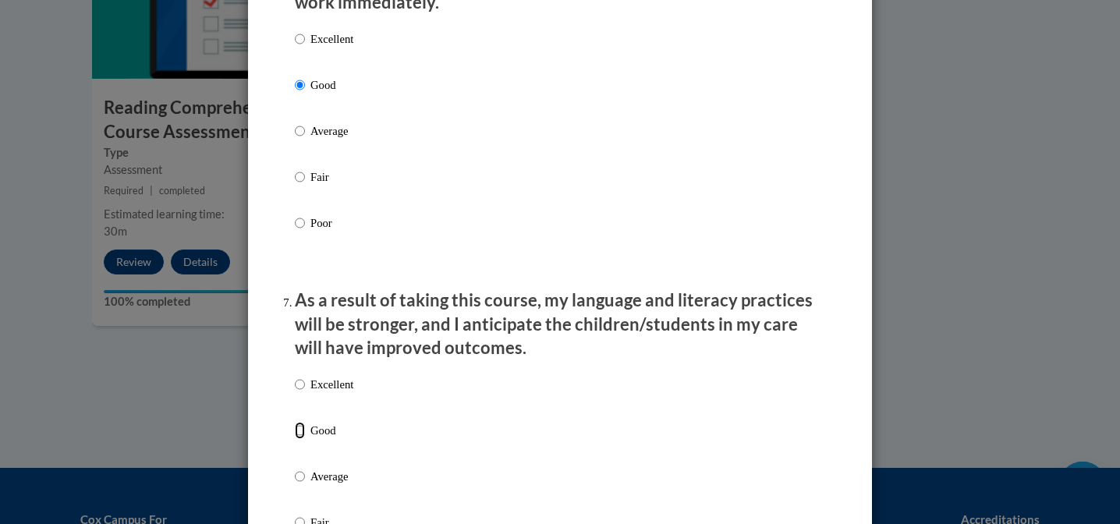
radio input "true"
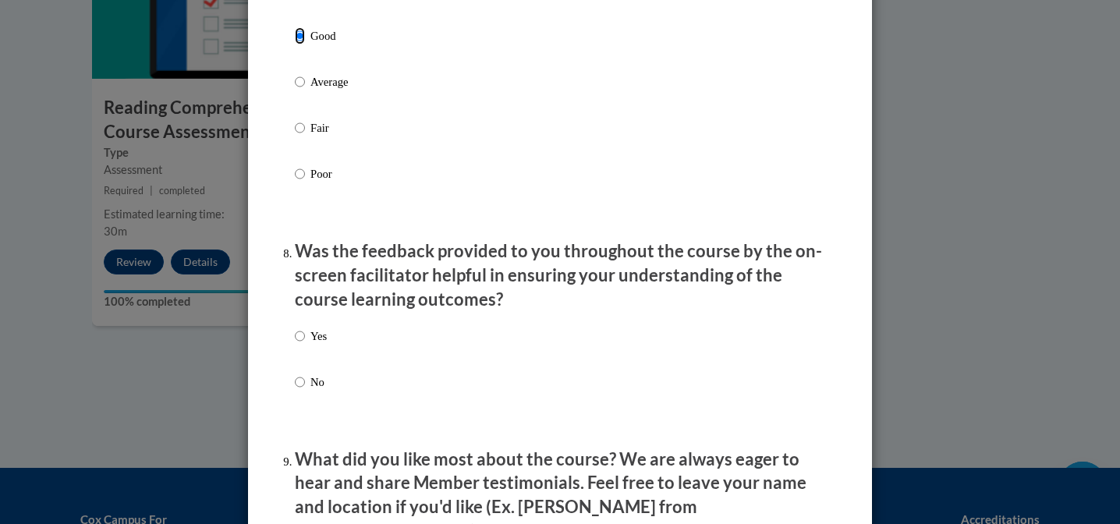
scroll to position [2222, 0]
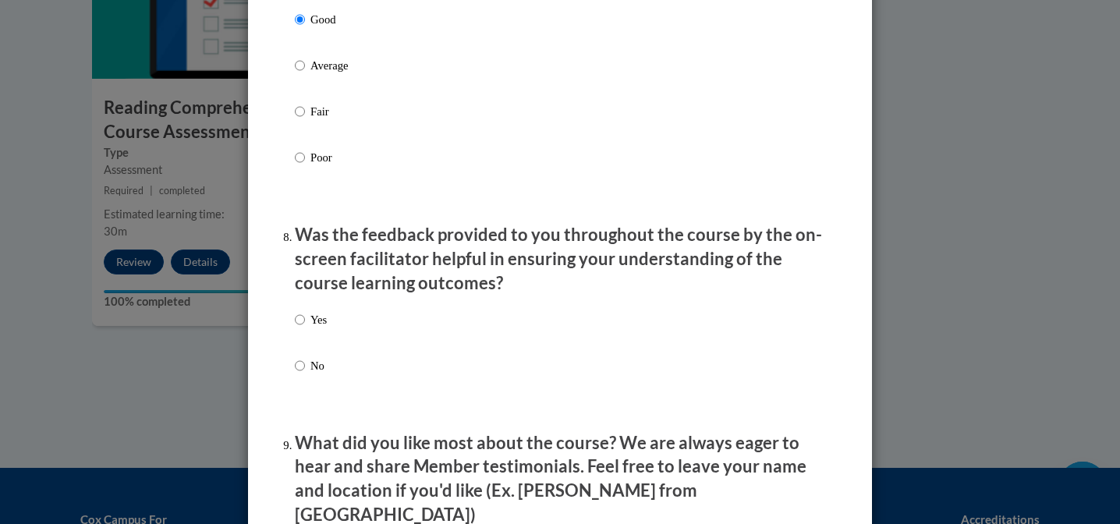
click at [313, 328] on p "Yes" at bounding box center [318, 319] width 16 height 17
click at [305, 328] on input "Yes" at bounding box center [300, 319] width 10 height 17
radio input "true"
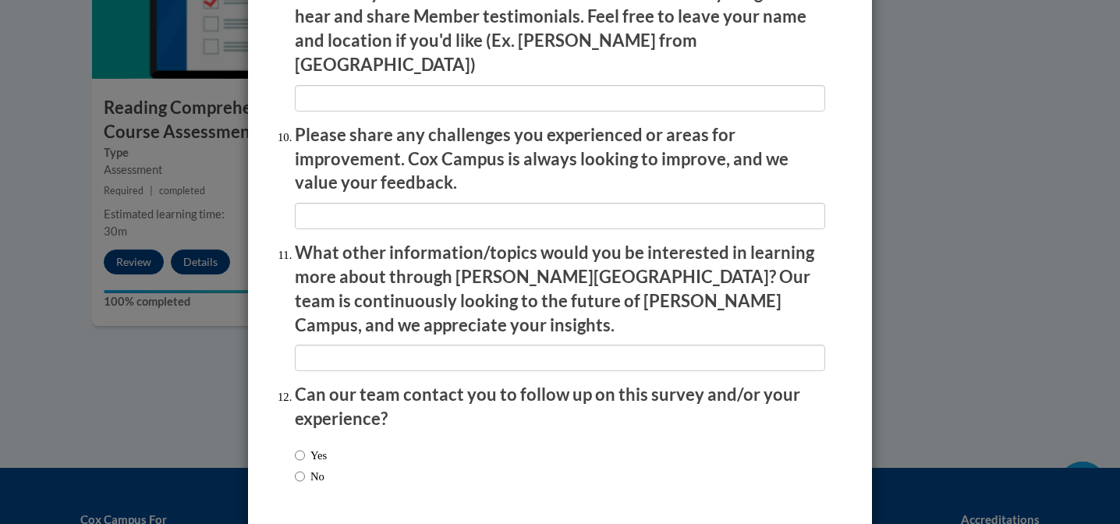
scroll to position [2716, 0]
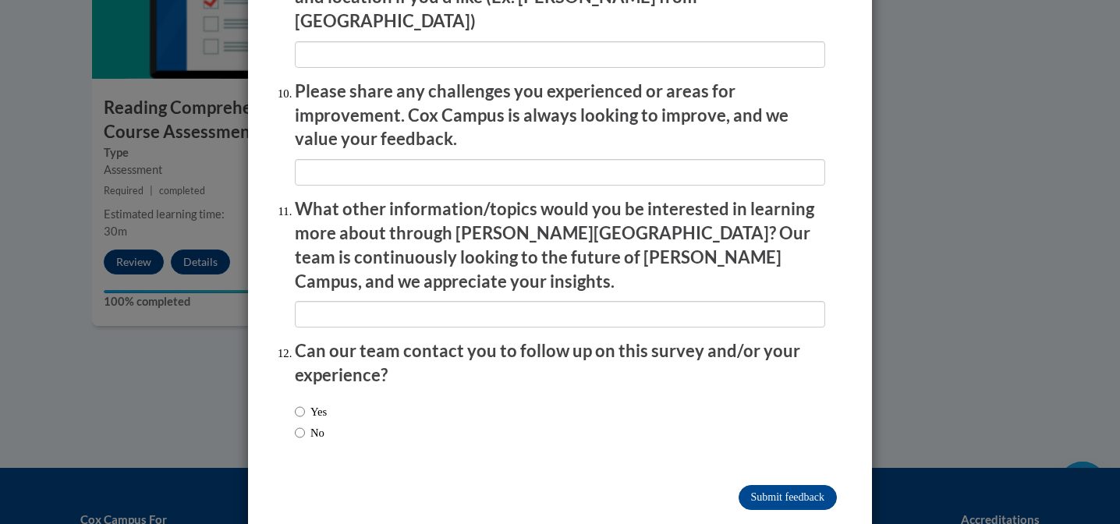
click at [308, 424] on label "No" at bounding box center [310, 432] width 30 height 17
click at [305, 424] on input "No" at bounding box center [300, 432] width 10 height 17
radio input "true"
click at [801, 485] on input "Submit feedback" at bounding box center [787, 497] width 98 height 25
